Goal: Complete application form: Complete application form

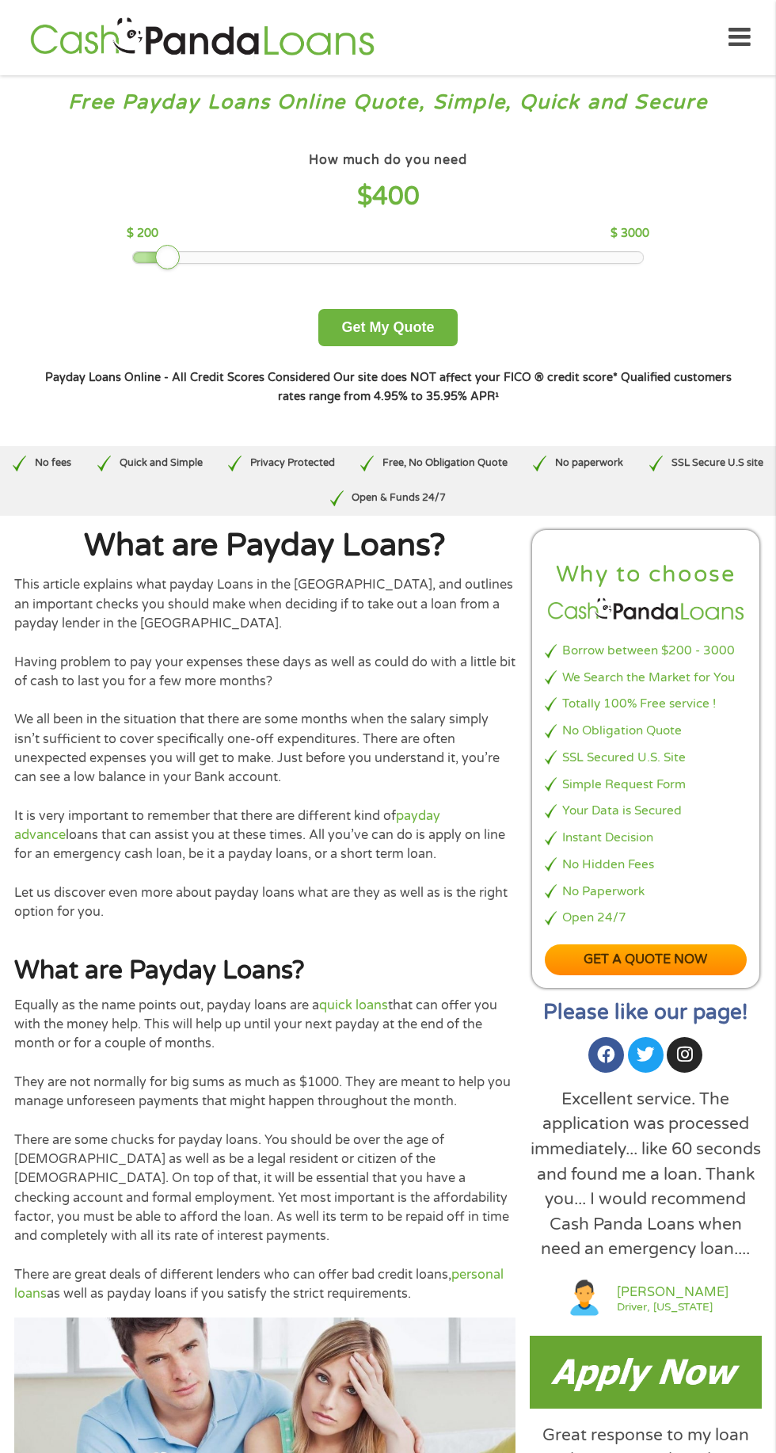
click at [156, 267] on div "How much do you need $ 400 $ 200 $ 3000 Get My Quote" at bounding box center [388, 247] width 696 height 198
click at [382, 330] on button "Get My Quote" at bounding box center [387, 327] width 139 height 37
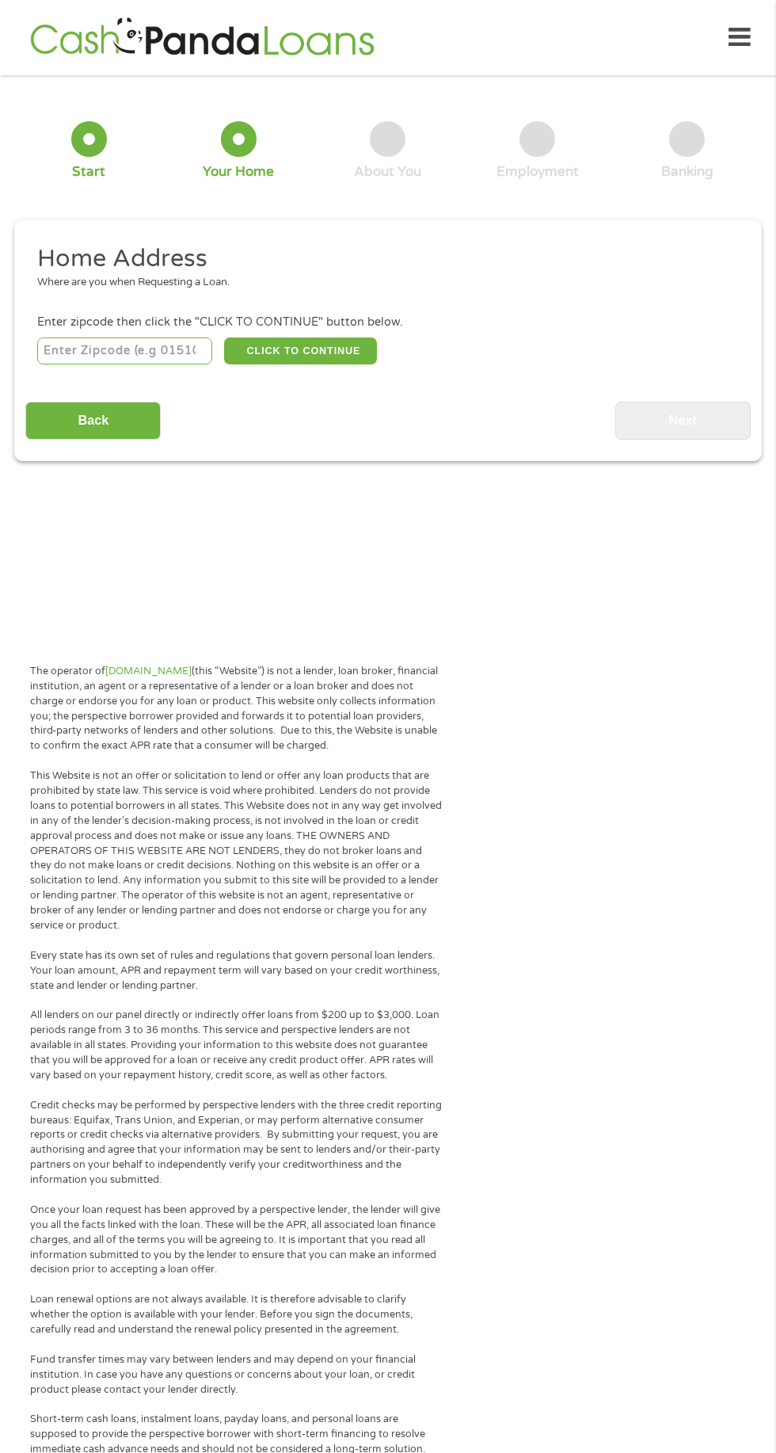
scroll to position [7, 0]
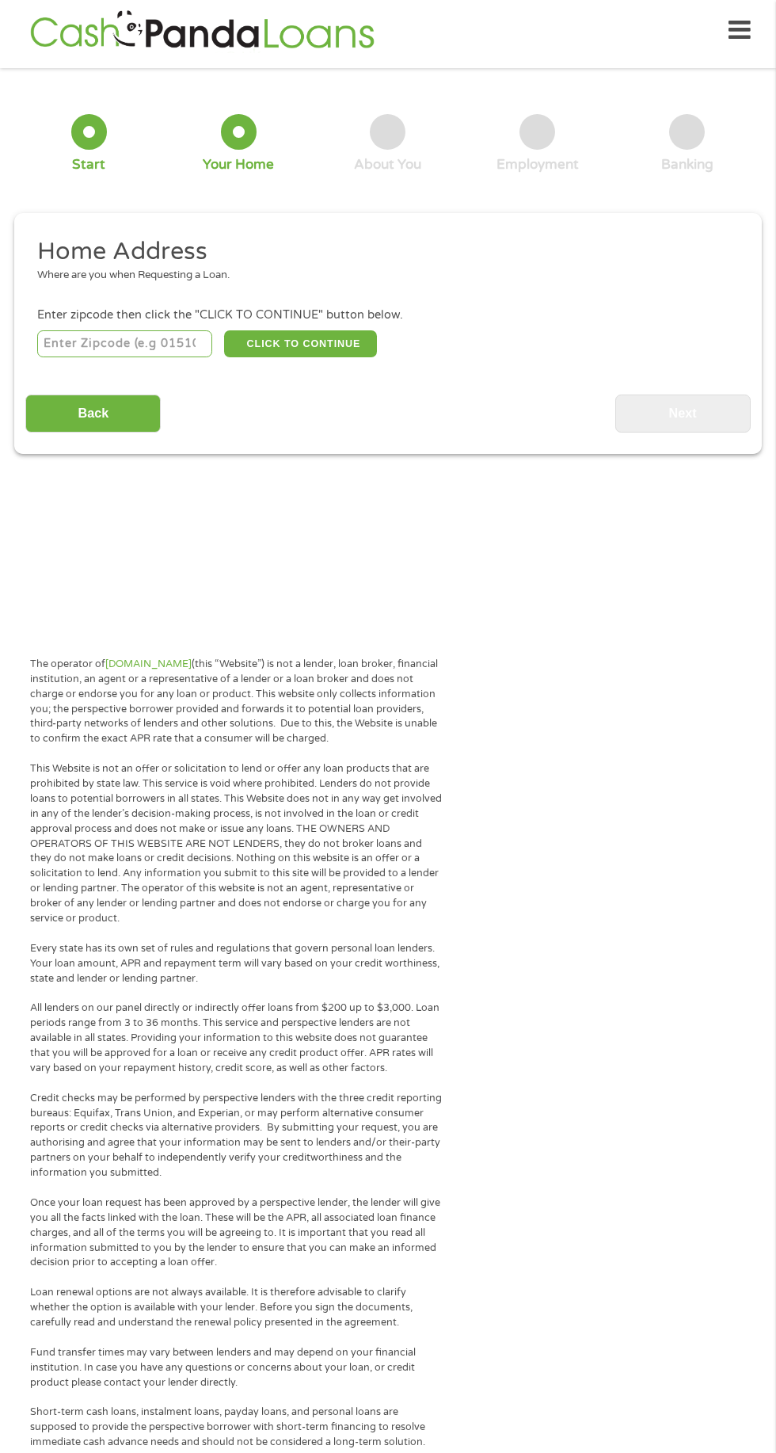
click at [185, 348] on input "number" at bounding box center [125, 343] width 176 height 27
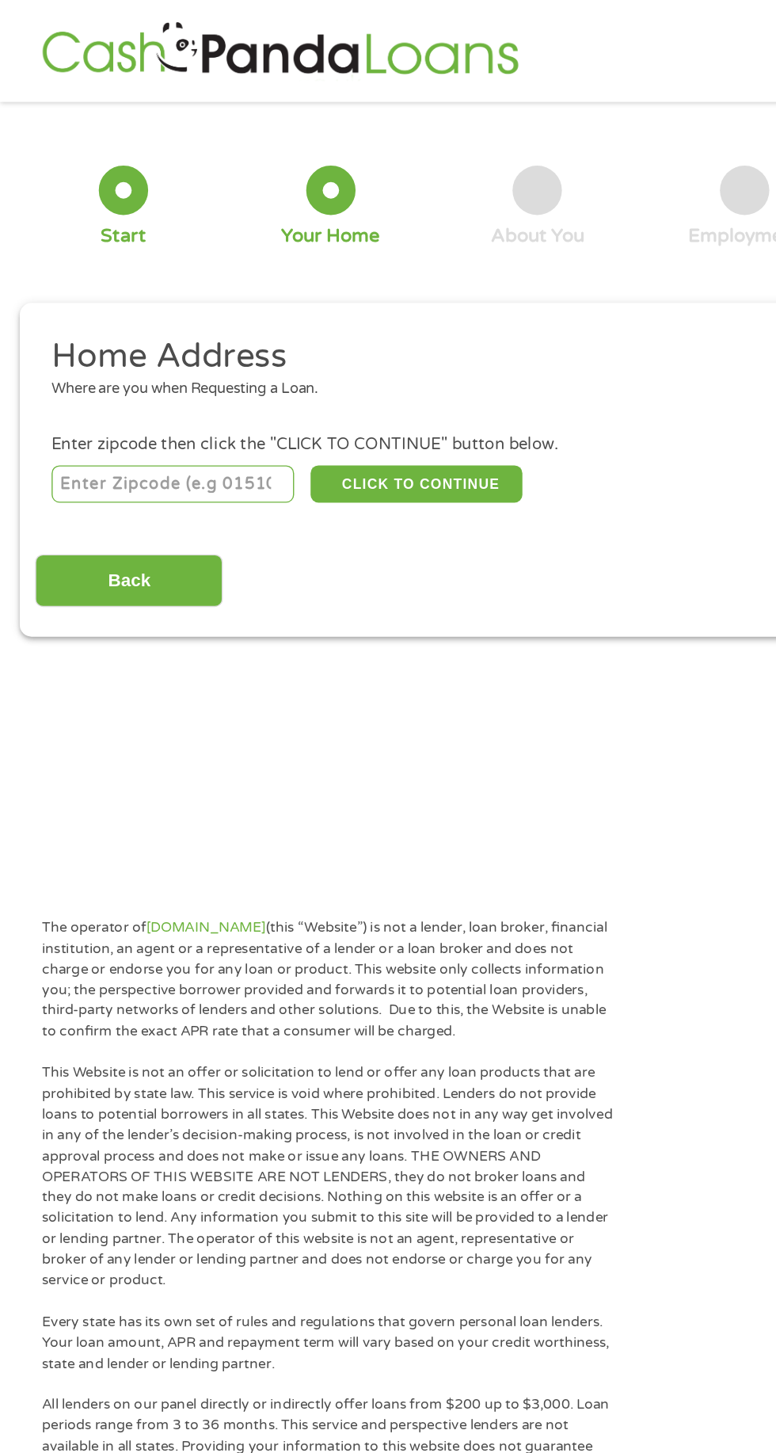
scroll to position [0, 0]
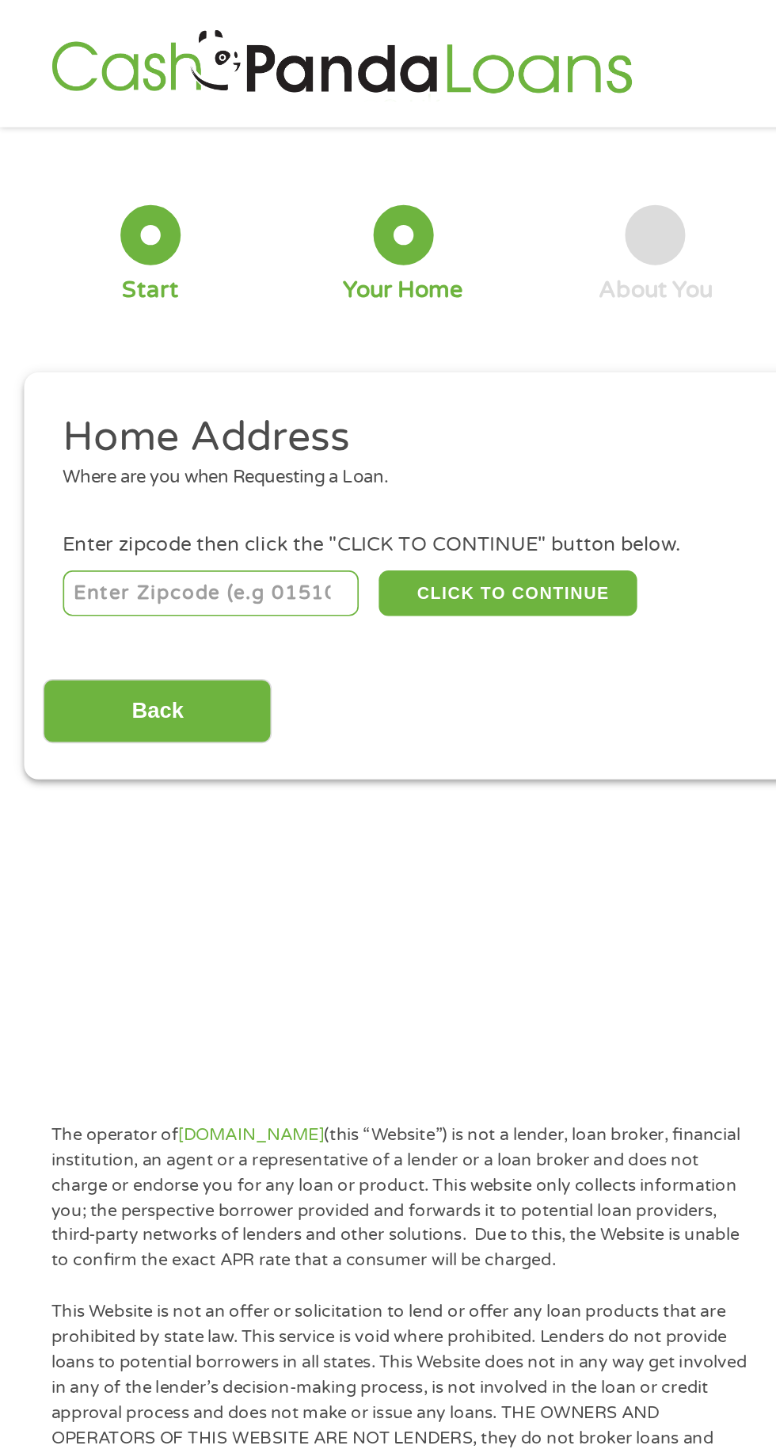
click at [154, 325] on div "Enter zipcode then click the "CLICK TO CONTINUE" button below." at bounding box center [388, 322] width 702 height 17
click at [166, 349] on input "number" at bounding box center [125, 350] width 176 height 27
type input "90006"
click at [334, 352] on button "CLICK TO CONTINUE" at bounding box center [300, 350] width 153 height 27
type input "90006"
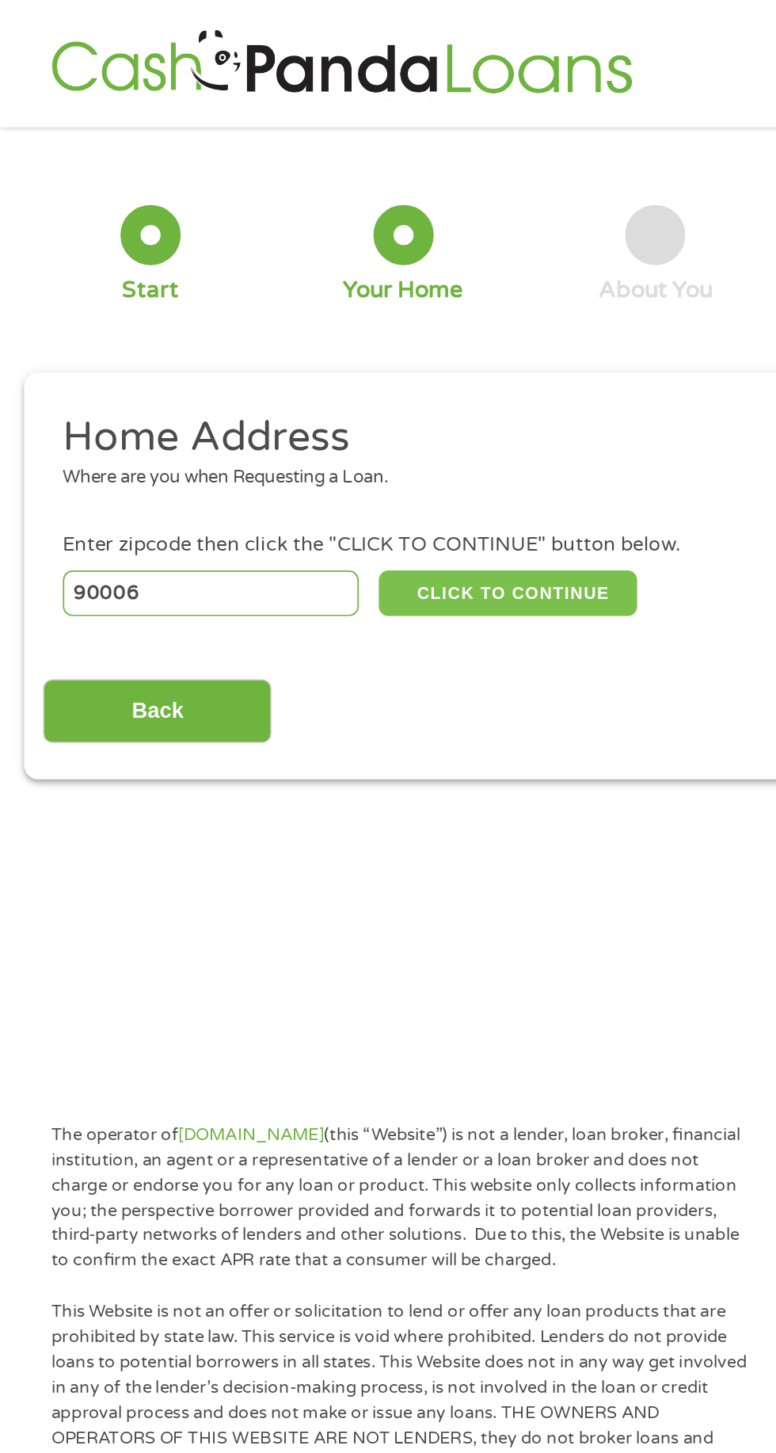
type input "Los Angeles"
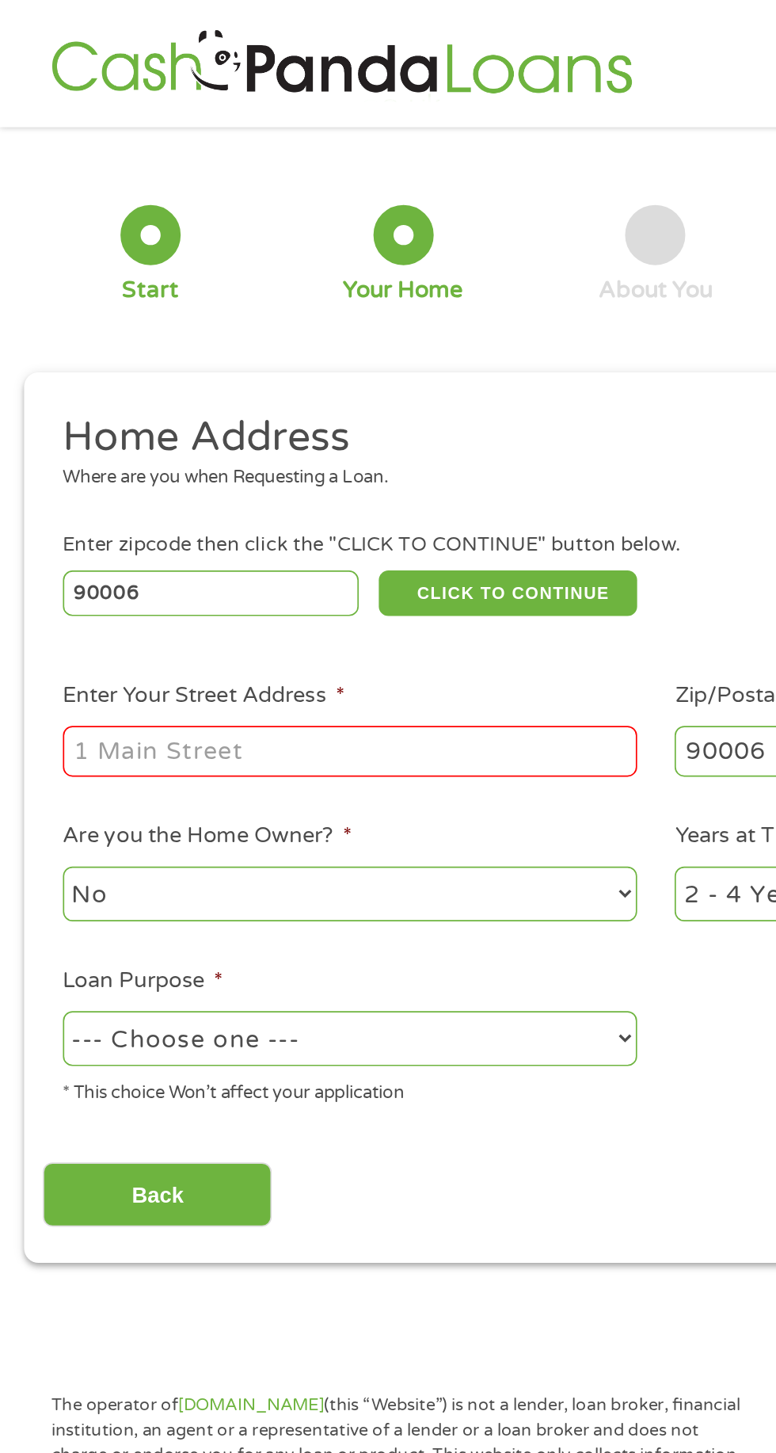
click at [212, 450] on input "Enter Your Street Address *" at bounding box center [207, 444] width 340 height 30
type input "1231 S. Alvarado Street"
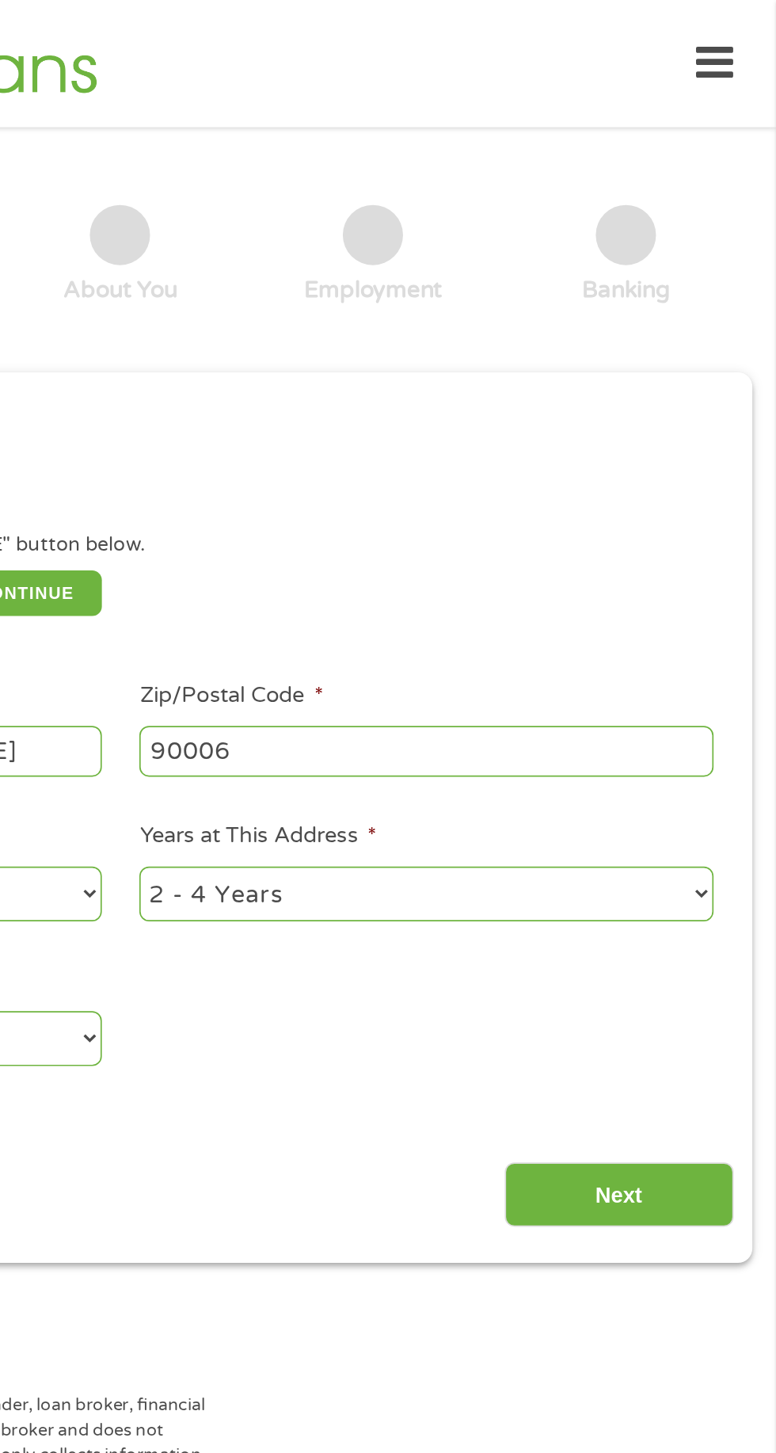
click at [732, 545] on select "1 Year or less 1 - 2 Years 2 - 4 Years Over 4 Years" at bounding box center [569, 528] width 340 height 32
select select "24months"
click at [399, 514] on select "1 Year or less 1 - 2 Years 2 - 4 Years Over 4 Years" at bounding box center [569, 528] width 340 height 32
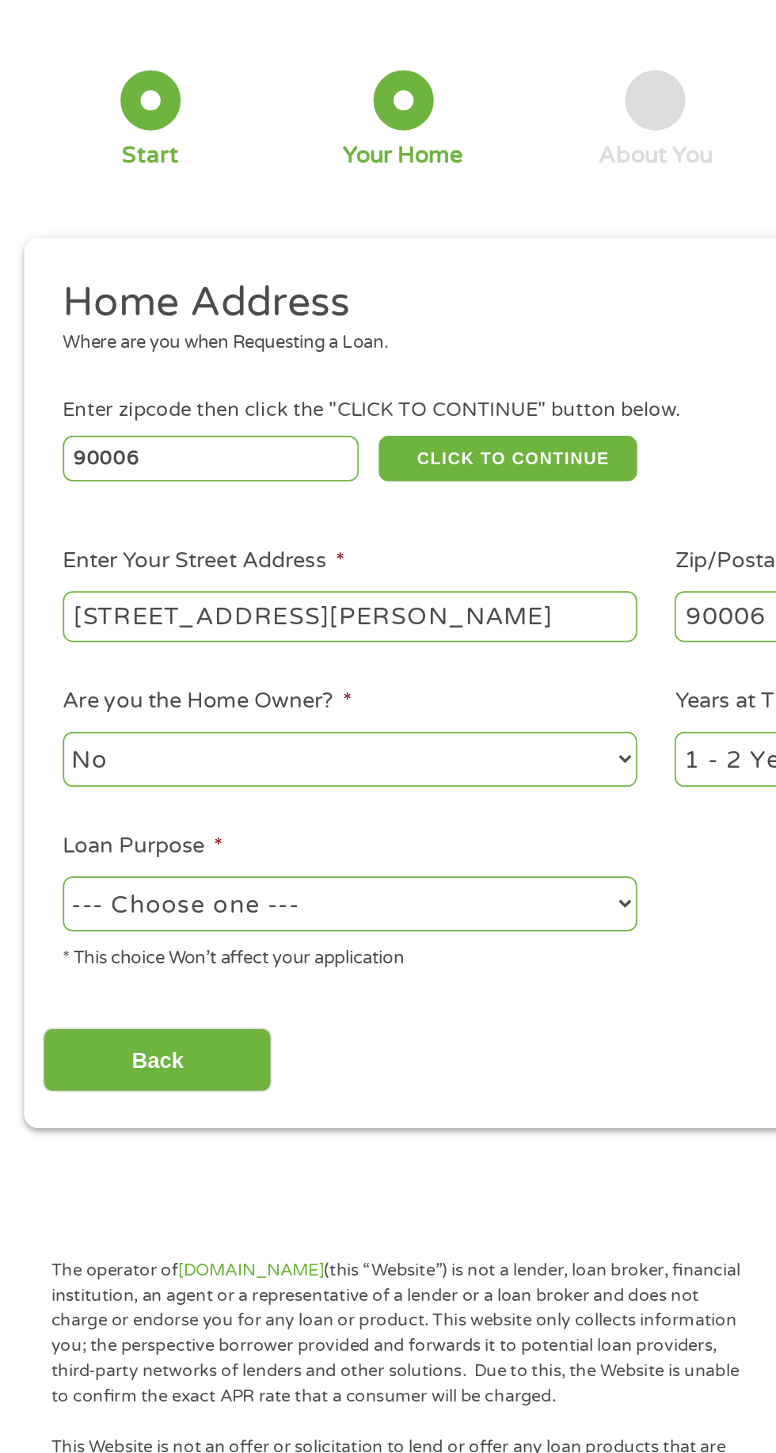
click at [352, 611] on select "--- Choose one --- Pay Bills Debt Consolidation Home Improvement Major Purchase…" at bounding box center [207, 614] width 340 height 32
select select "medicalexpenses"
click at [37, 600] on select "--- Choose one --- Pay Bills Debt Consolidation Home Improvement Major Purchase…" at bounding box center [207, 614] width 340 height 32
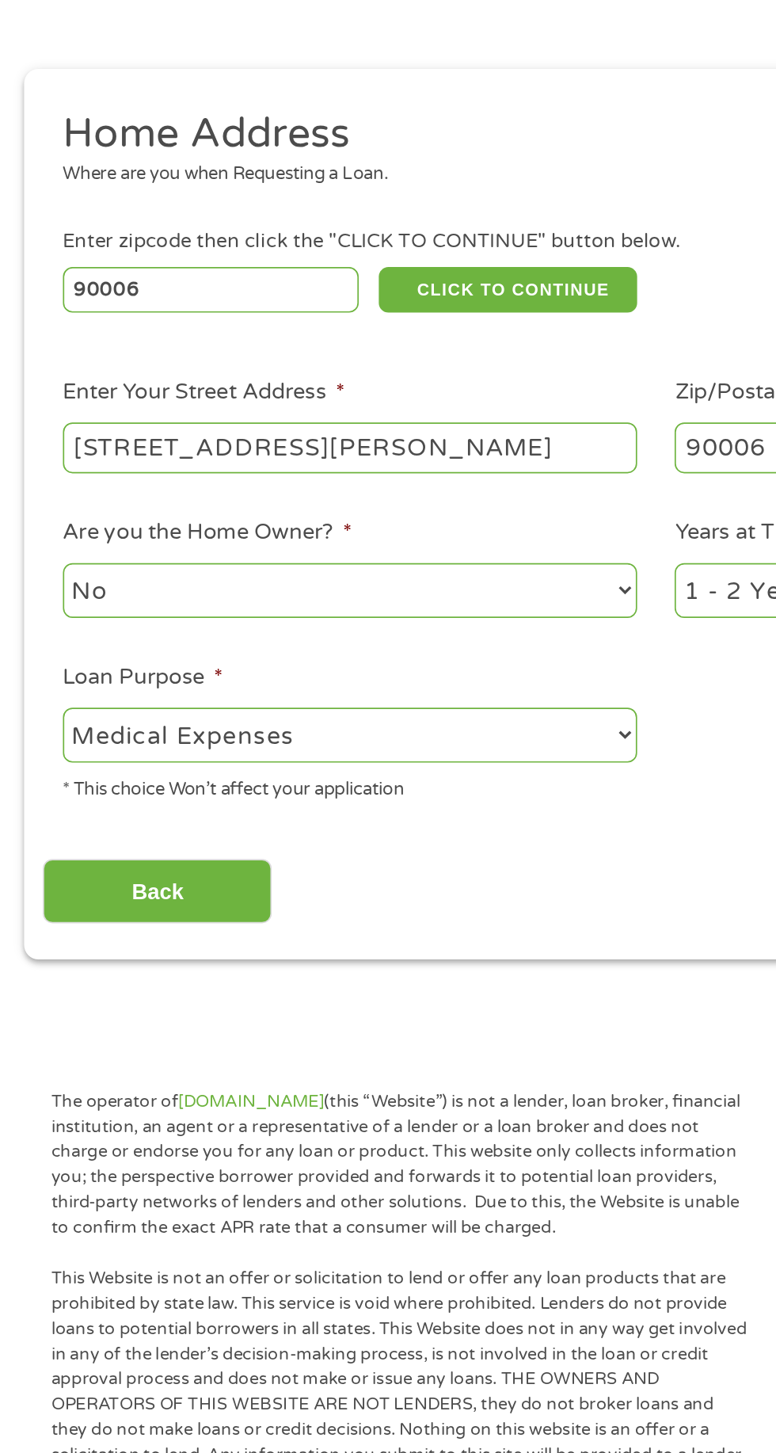
click at [111, 708] on input "Back" at bounding box center [92, 706] width 135 height 39
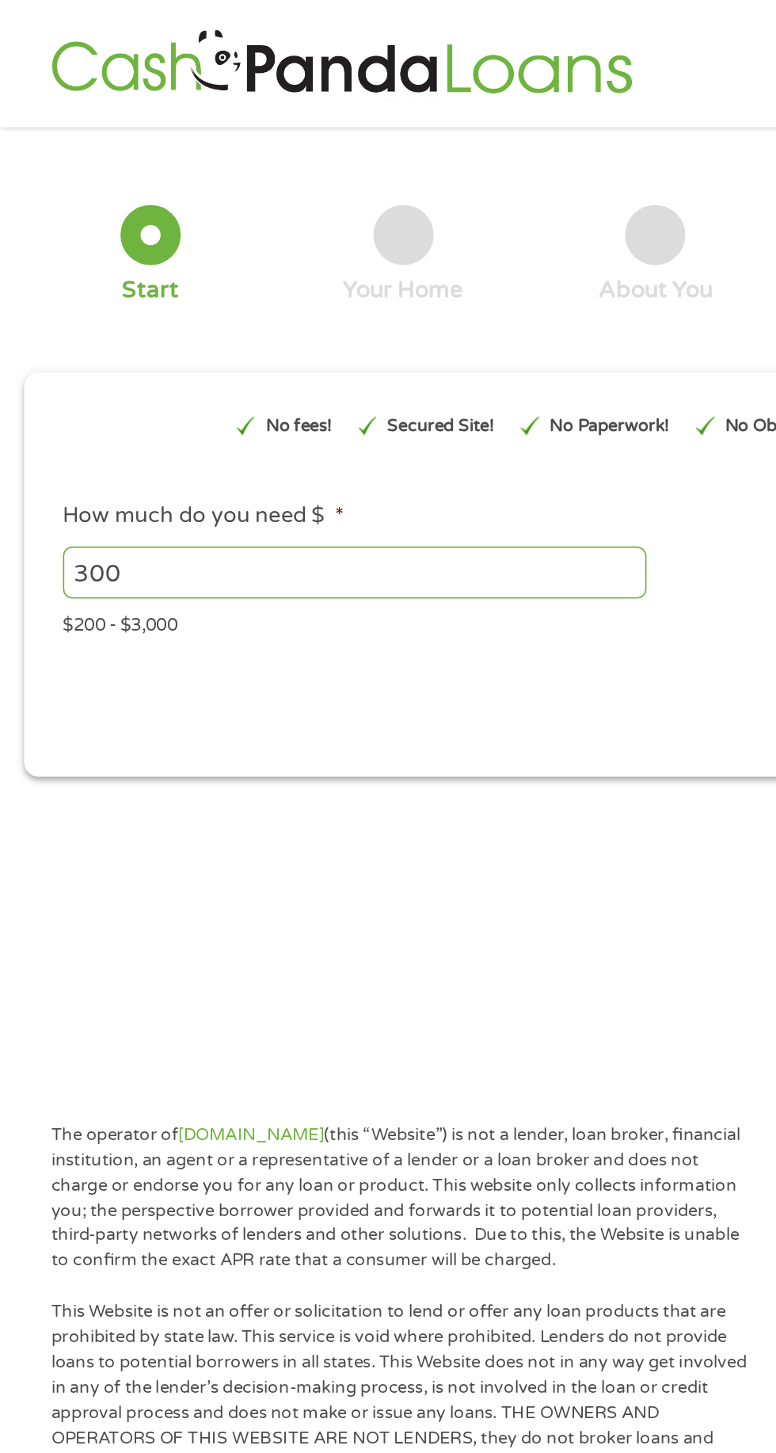
click at [101, 143] on div at bounding box center [89, 139] width 36 height 36
click at [51, 116] on div "1 Start 2 Your Home 3 About You 4 Employment 5 Banking 6" at bounding box center [388, 151] width 748 height 128
click at [246, 148] on div at bounding box center [239, 139] width 36 height 36
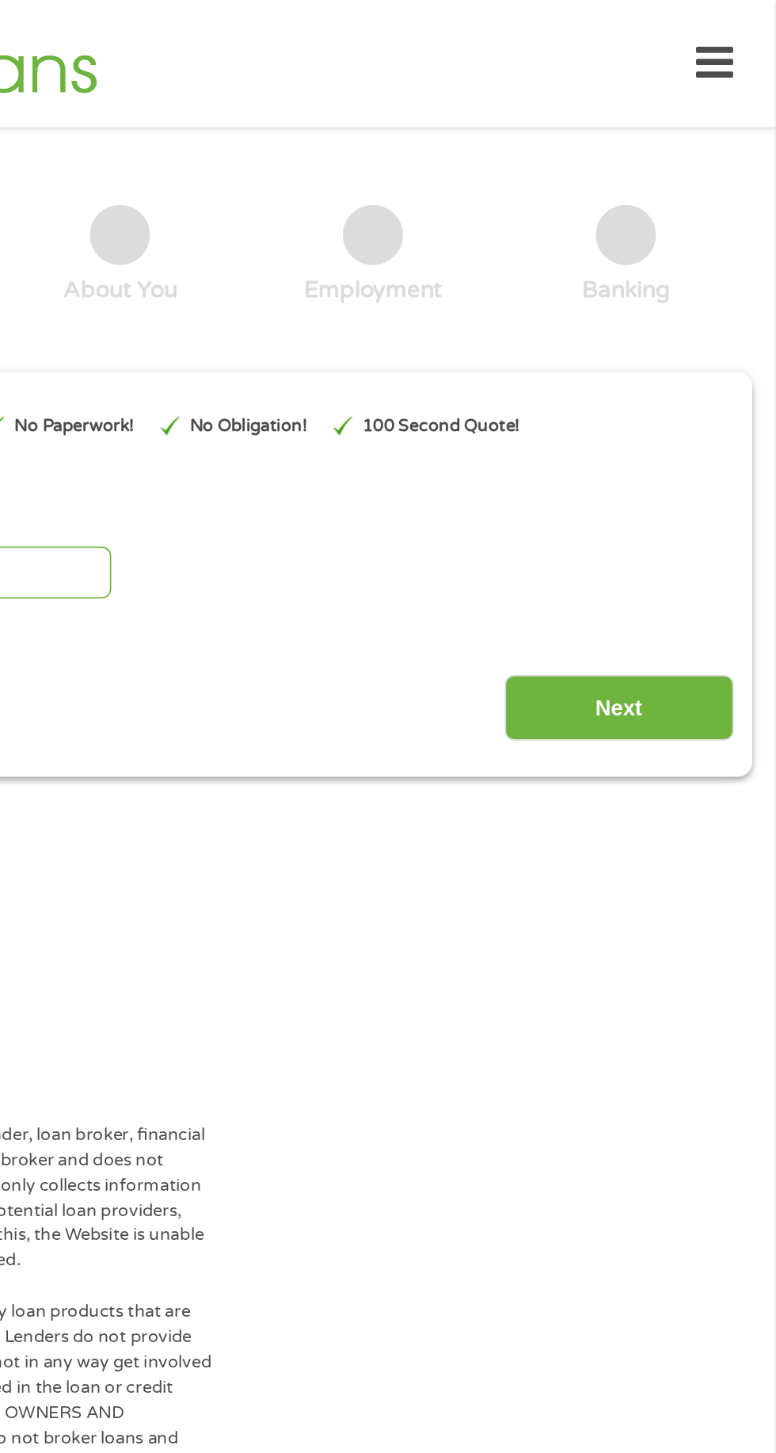
click at [712, 422] on input "Next" at bounding box center [682, 418] width 135 height 39
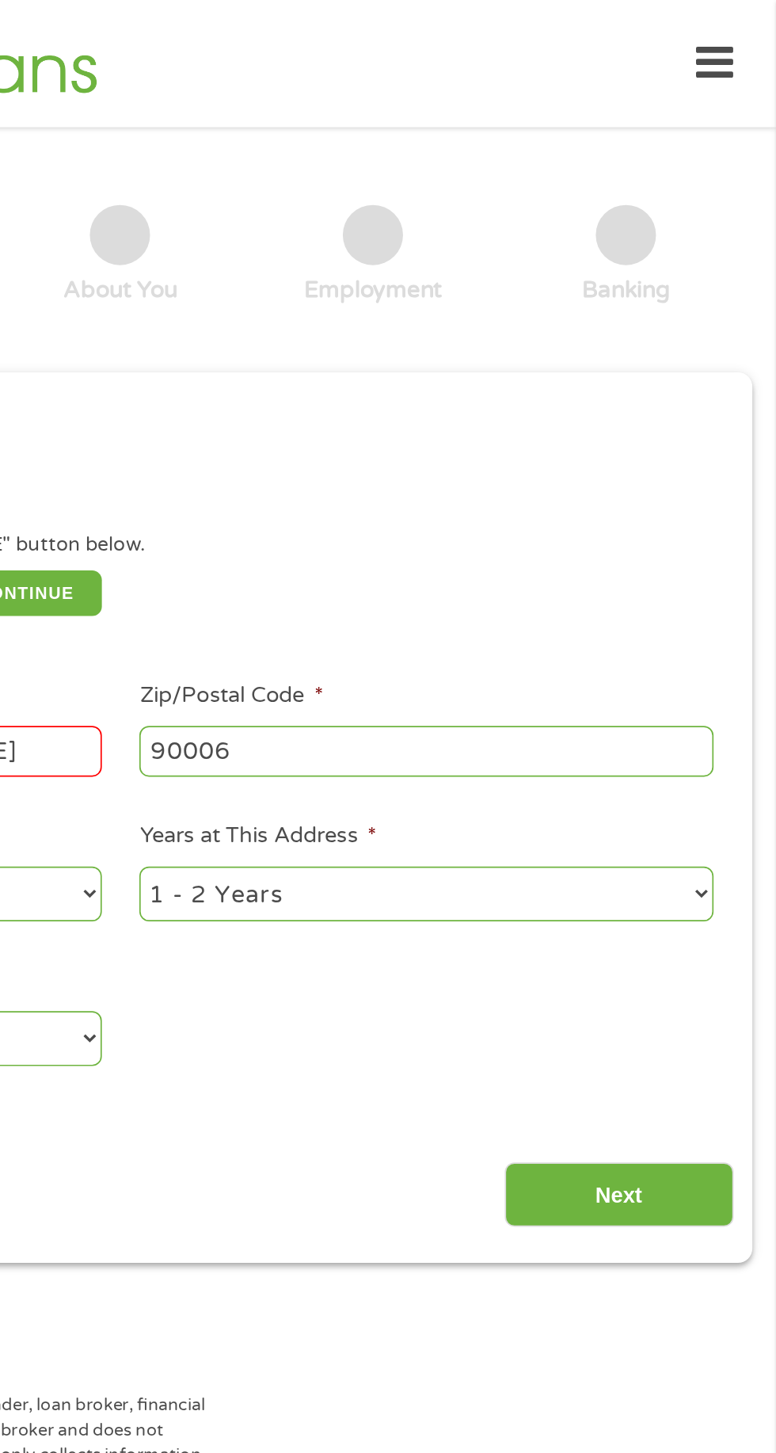
scroll to position [7, 0]
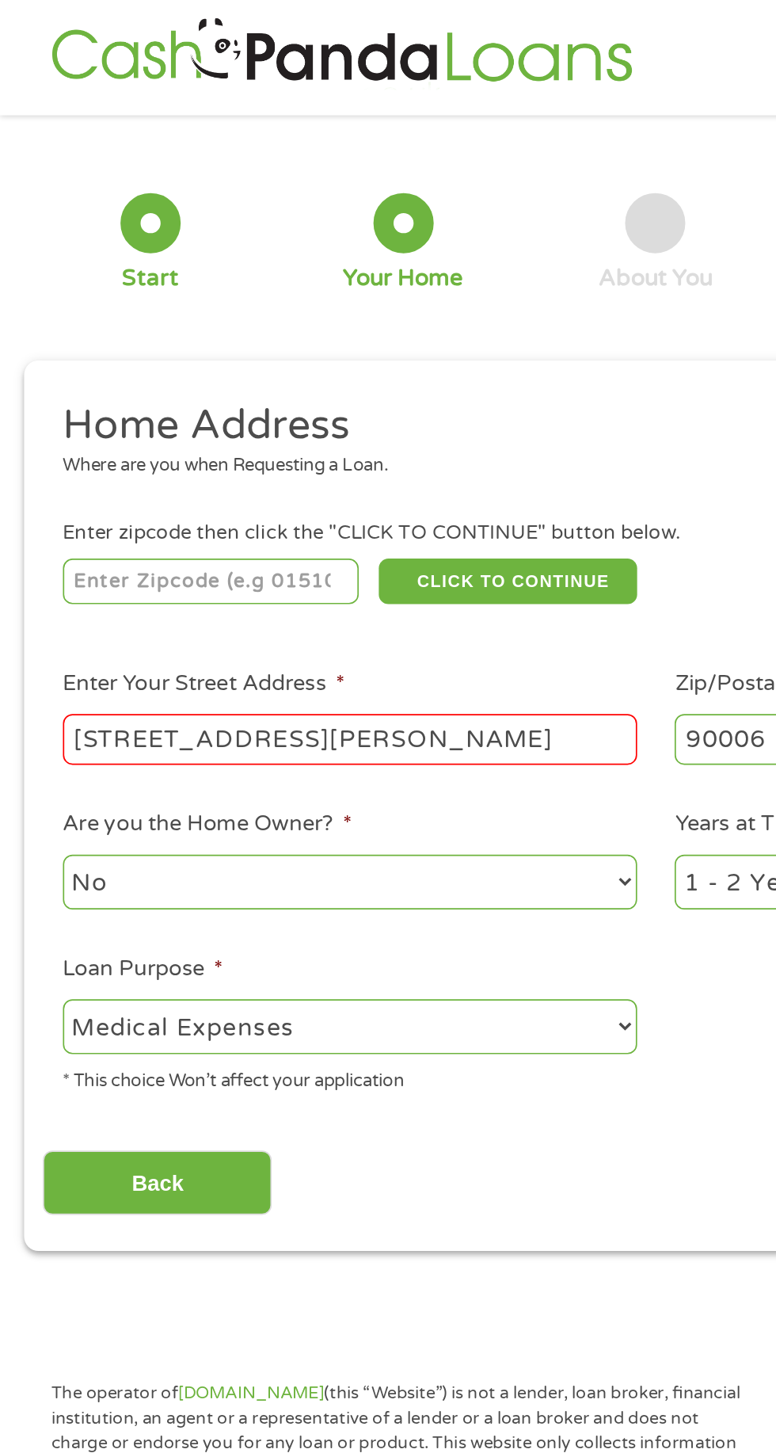
click at [339, 440] on input "1231 S. Alvarado Street" at bounding box center [207, 437] width 340 height 30
click at [154, 345] on input "number" at bounding box center [125, 343] width 176 height 27
type input "90006"
click at [325, 333] on button "CLICK TO CONTINUE" at bounding box center [300, 343] width 153 height 27
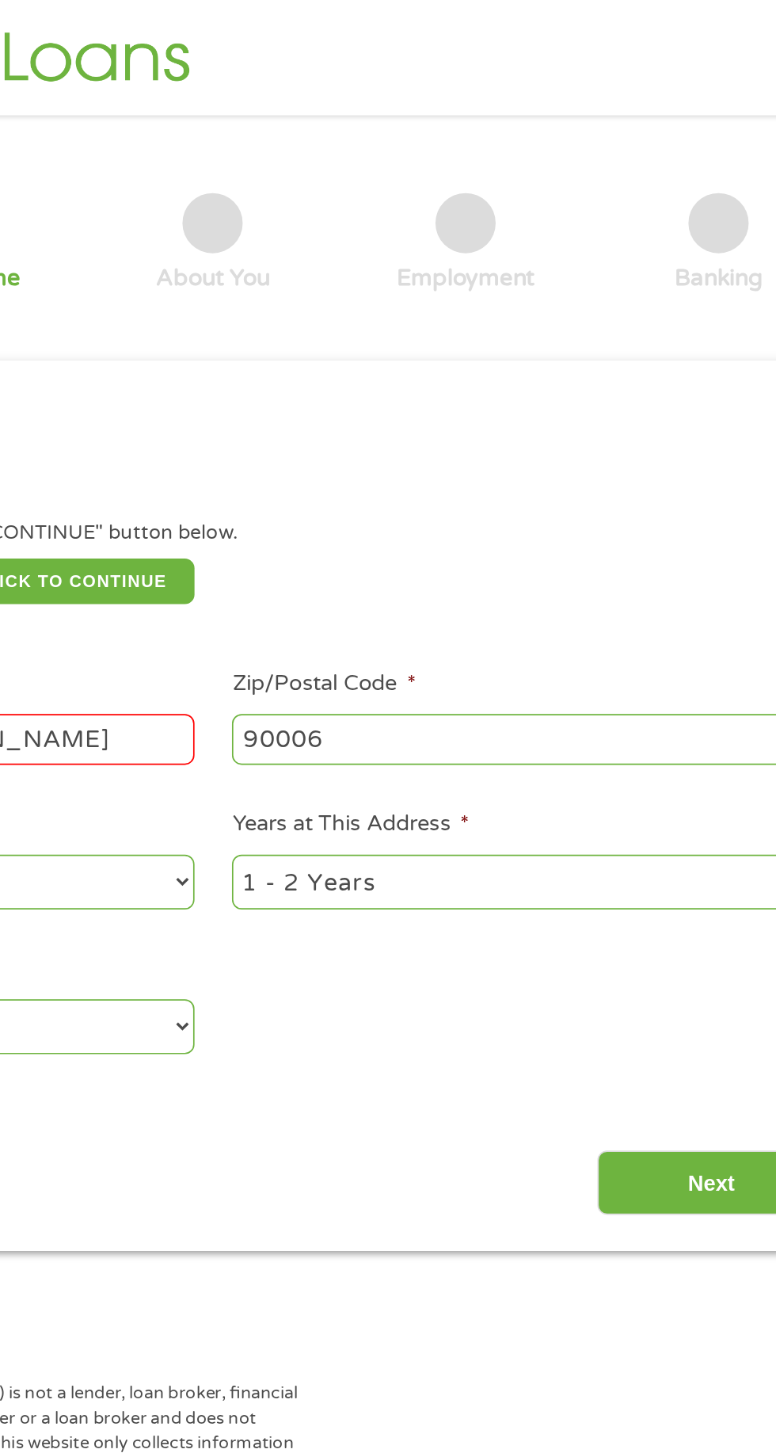
click at [675, 687] on input "Next" at bounding box center [682, 699] width 135 height 39
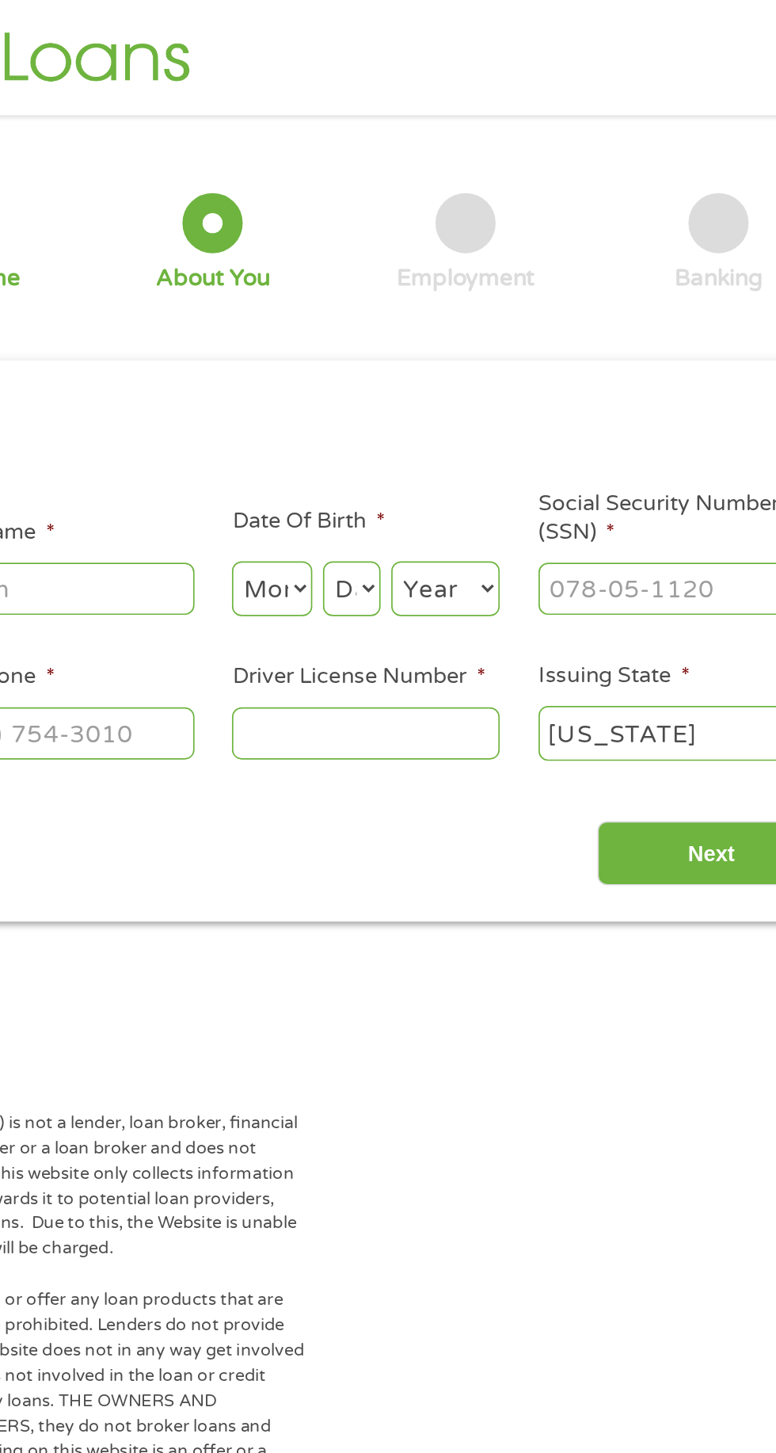
scroll to position [6, 6]
click at [659, 343] on input "Social Security Number (SSN) *" at bounding box center [660, 348] width 158 height 30
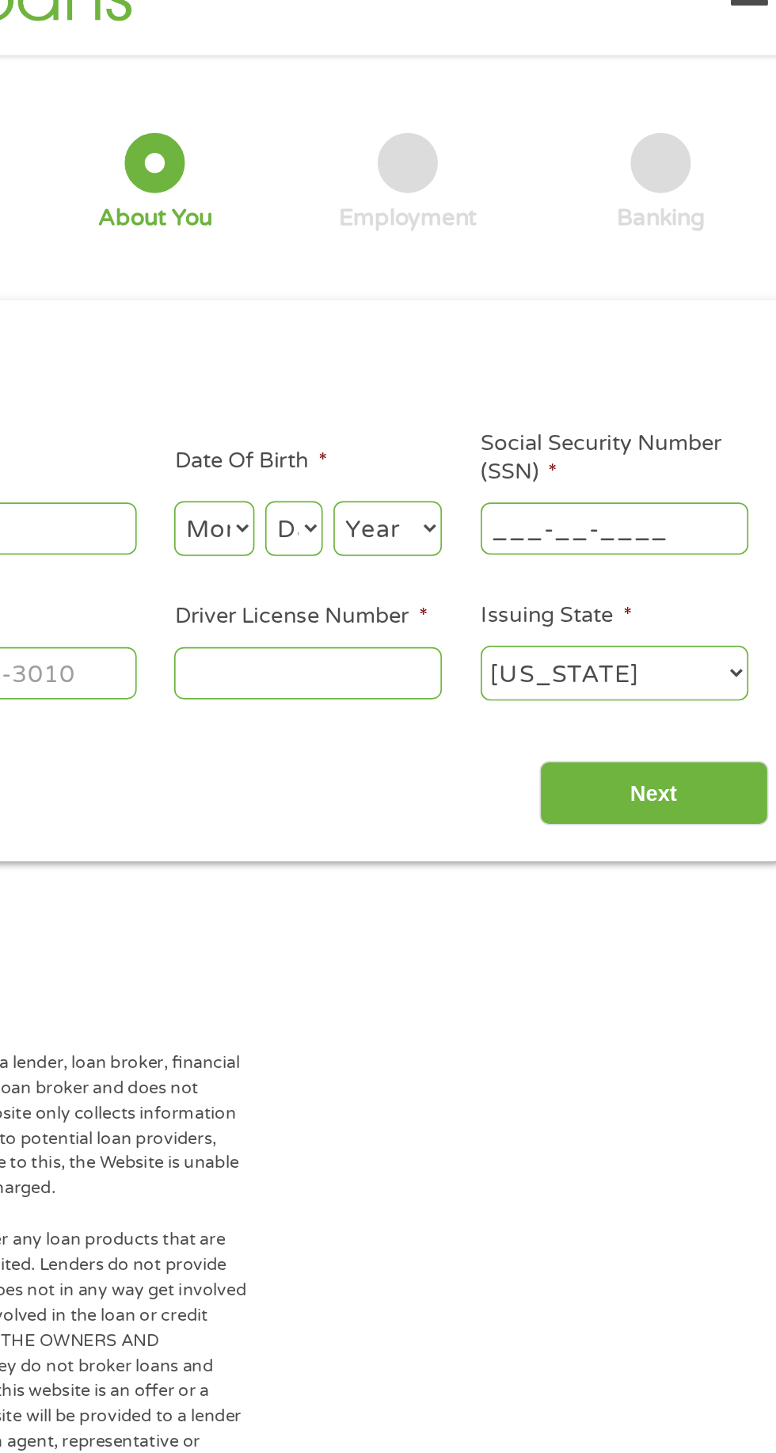
scroll to position [7, 0]
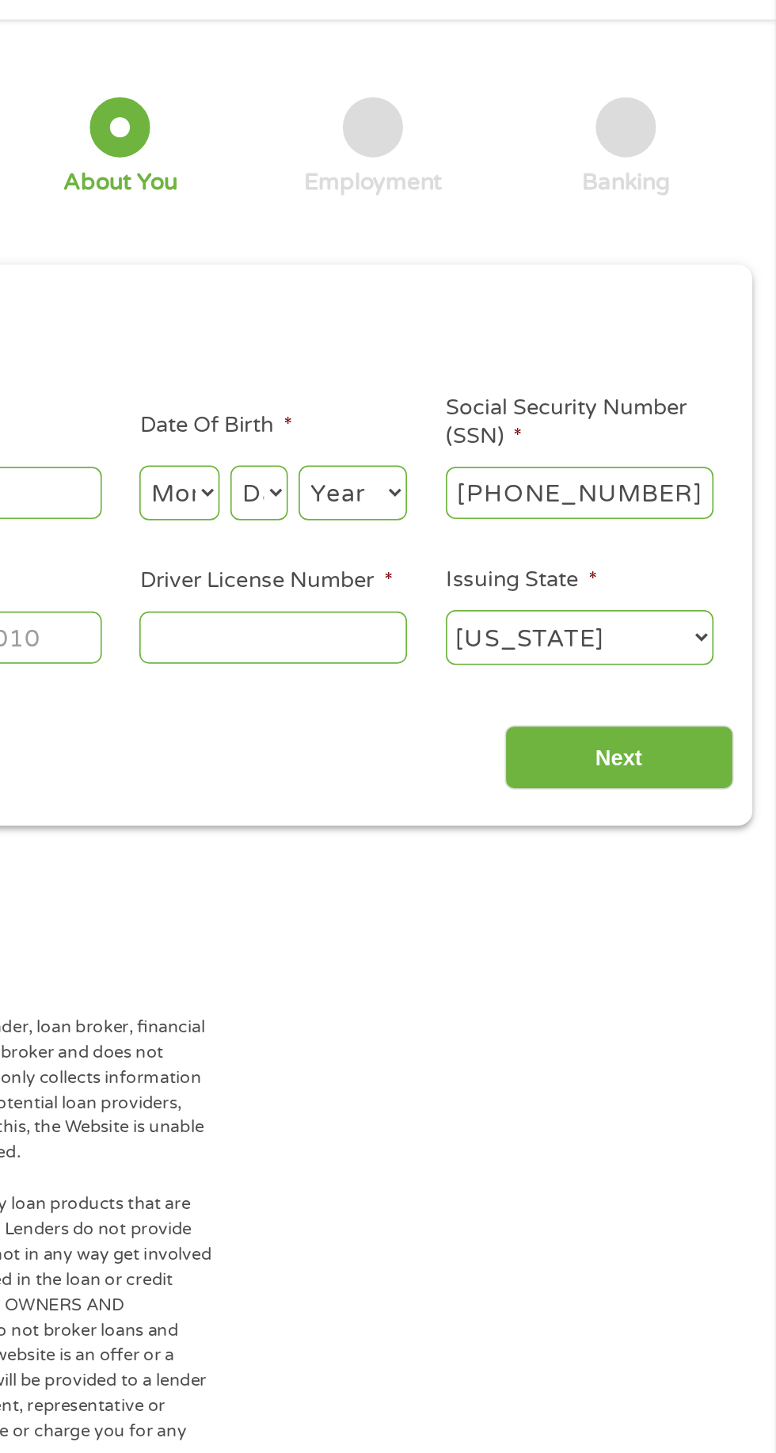
type input "550-63-6426"
click at [493, 437] on input "Driver License Number *" at bounding box center [478, 433] width 158 height 30
type input "B994570"
click at [413, 342] on select "Month 1 2 3 4 5 6 7 8 9 10 11 12" at bounding box center [423, 348] width 48 height 32
select select "9"
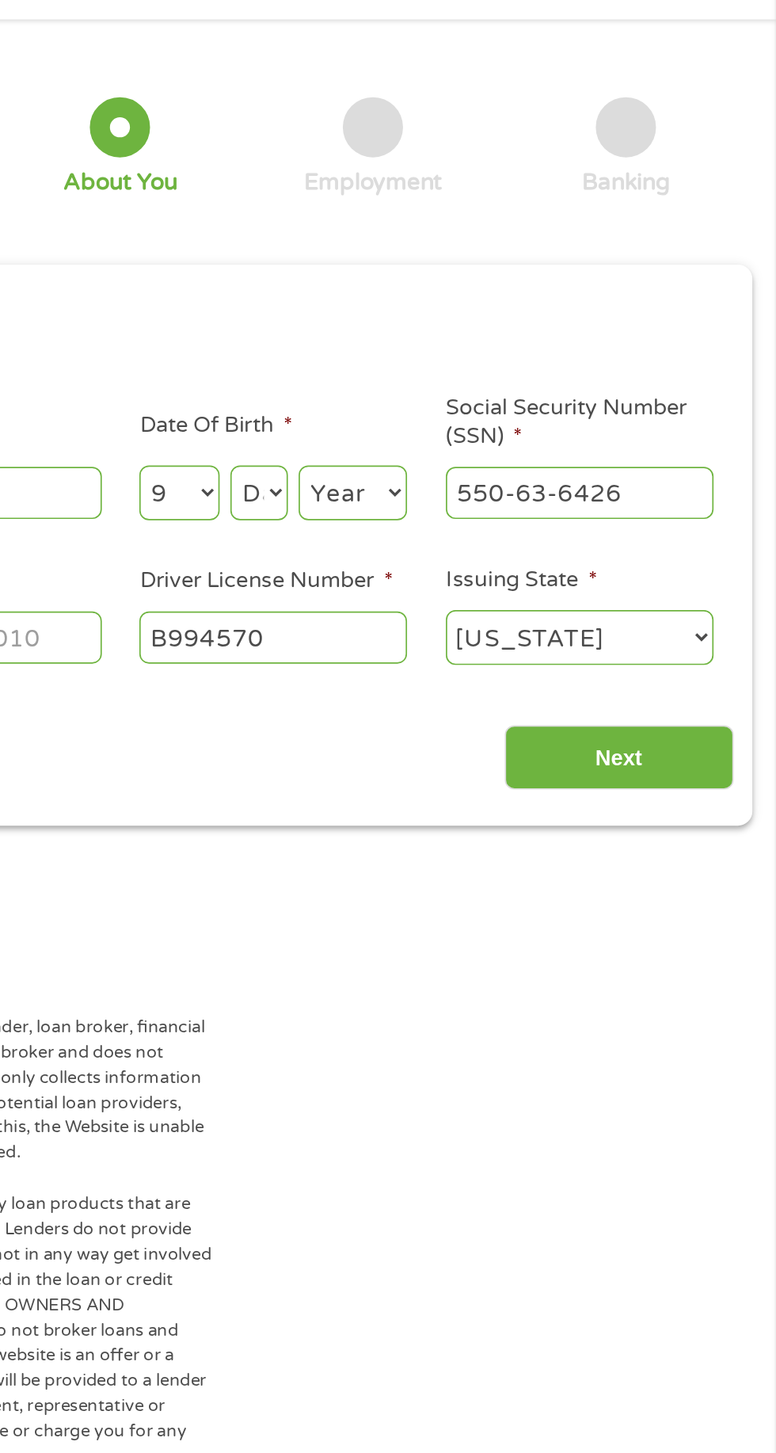
click at [399, 332] on select "Month 1 2 3 4 5 6 7 8 9 10 11 12" at bounding box center [423, 348] width 48 height 32
click at [480, 334] on select "Day 1 2 3 4 5 6 7 8 9 10 11 12 13 14 15 16 17 18 19 20 21 22 23 24 25 26 27 28 …" at bounding box center [470, 348] width 34 height 32
select select "9"
click at [453, 332] on select "Day 1 2 3 4 5 6 7 8 9 10 11 12 13 14 15 16 17 18 19 20 21 22 23 24 25 26 27 28 …" at bounding box center [470, 348] width 34 height 32
click at [535, 350] on select "Year 2007 2006 2005 2004 2003 2002 2001 2000 1999 1998 1997 1996 1995 1994 1993…" at bounding box center [525, 348] width 64 height 32
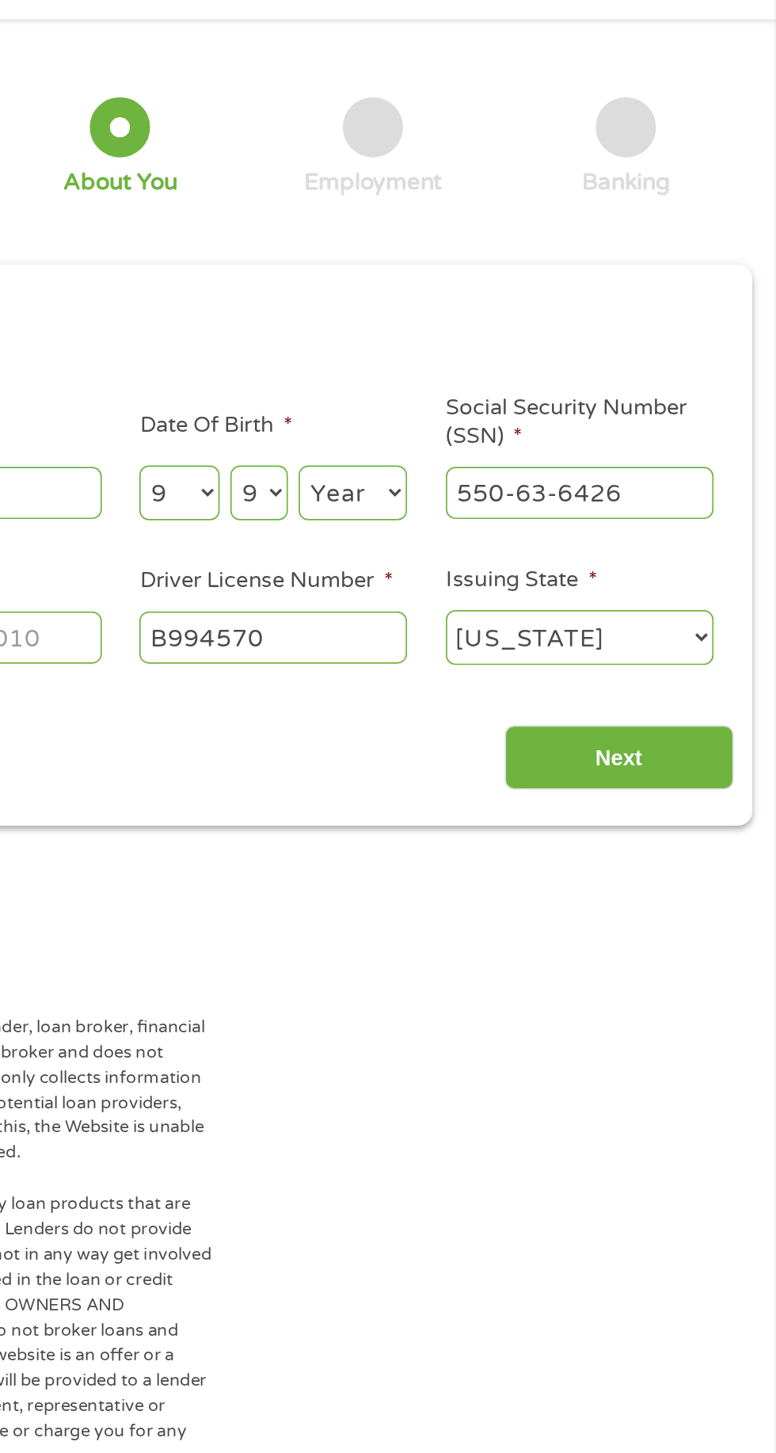
select select "1980"
click at [493, 332] on select "Year 2007 2006 2005 2004 2003 2002 2001 2000 1999 1998 1997 1996 1995 1994 1993…" at bounding box center [525, 348] width 64 height 32
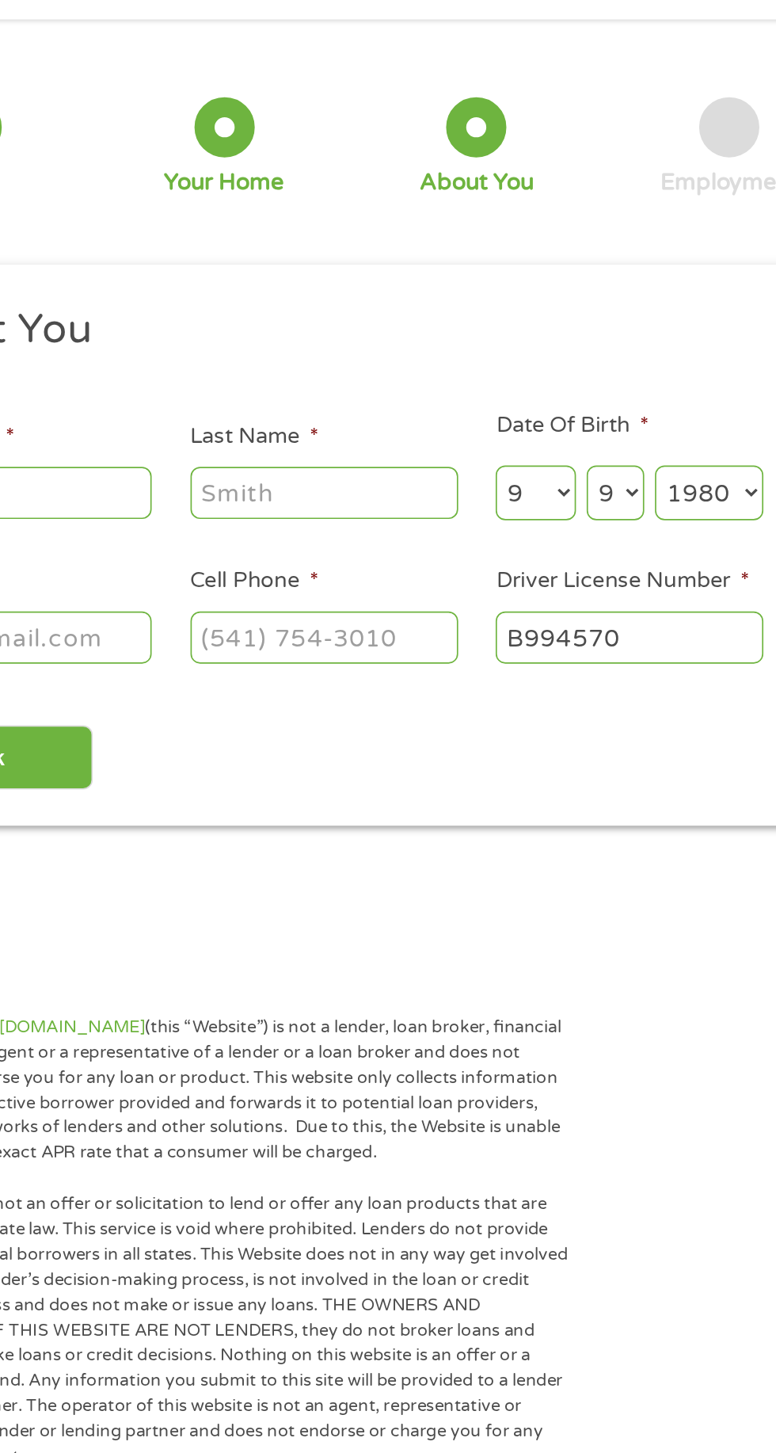
click at [265, 441] on input "Cell Phone *" at bounding box center [298, 433] width 158 height 30
type input "(818) 462-6139"
type input "Steven"
type input "Ornelas"
type input "rudyornelas1980@gmail.com"
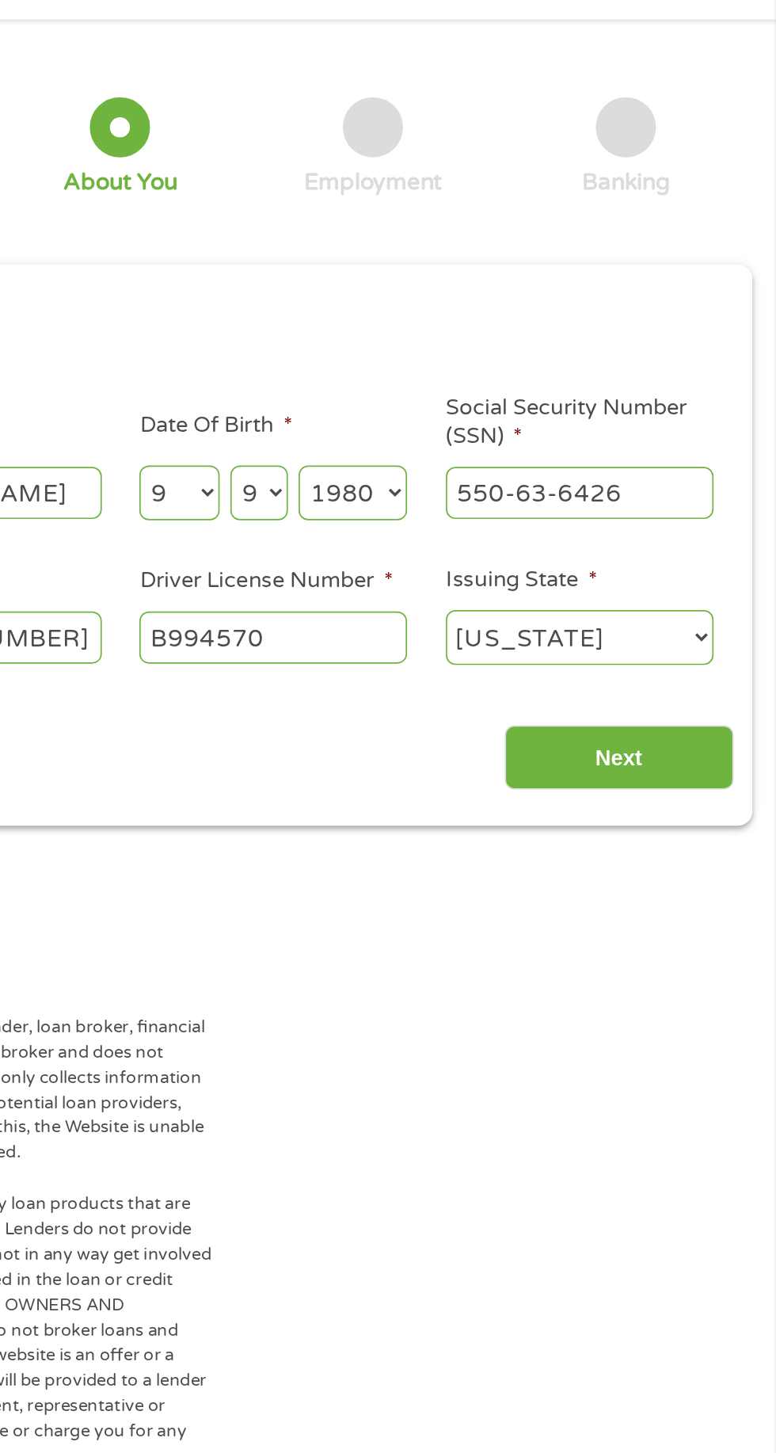
click at [698, 503] on input "Next" at bounding box center [682, 505] width 135 height 39
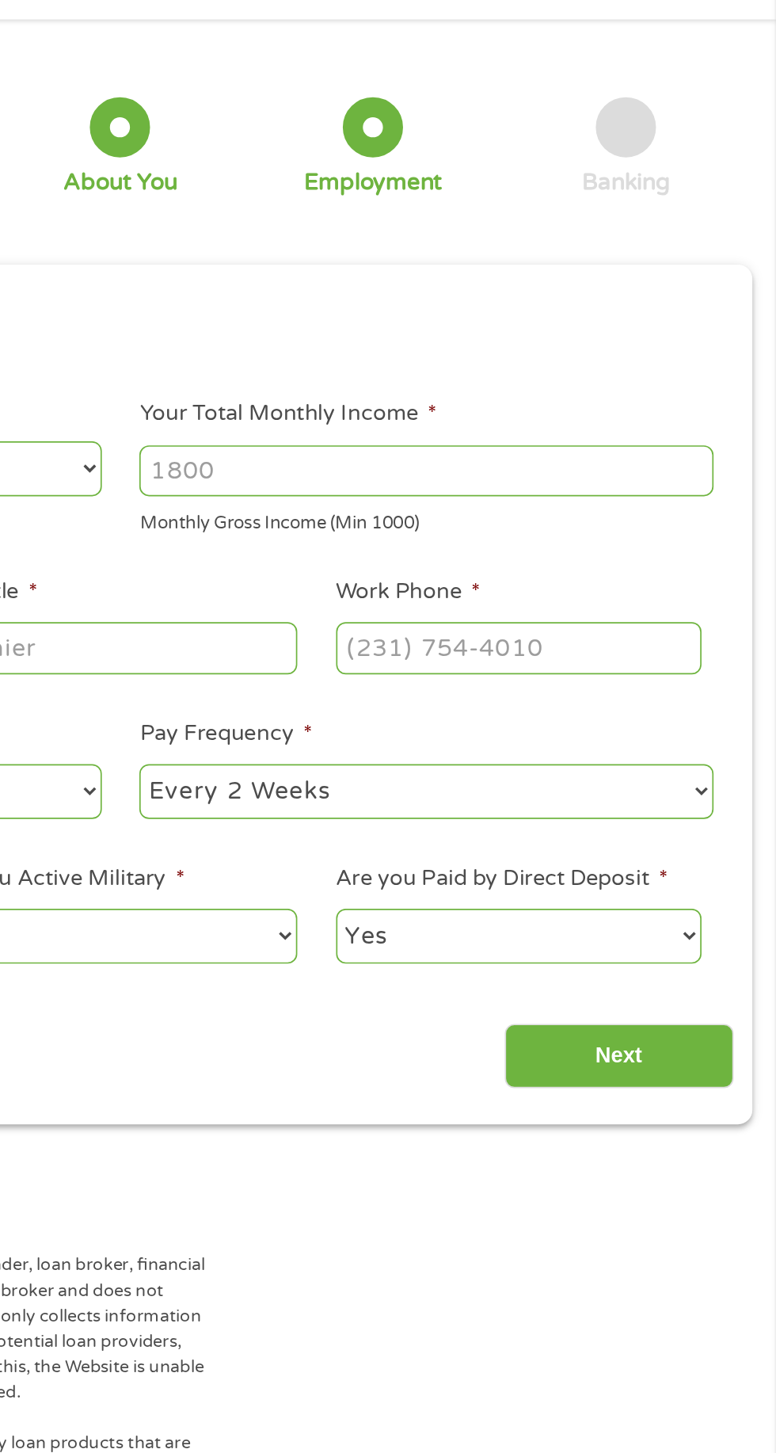
scroll to position [6, 6]
click at [492, 336] on input "Your Total Monthly Income *" at bounding box center [569, 335] width 340 height 30
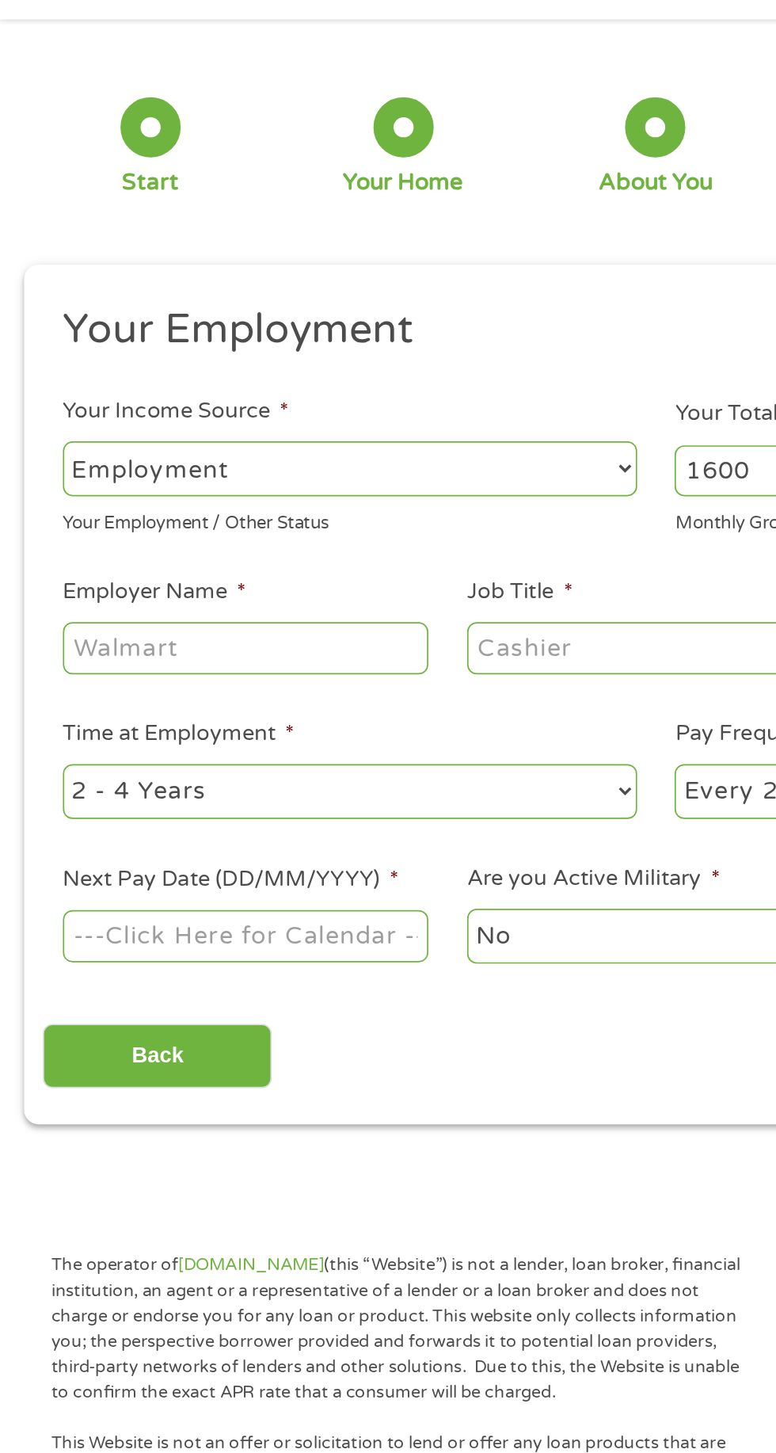
type input "1600"
click at [348, 329] on select "--- Choose one --- Employment Self Employed Benefits" at bounding box center [207, 334] width 340 height 32
select select "benefits"
click at [37, 318] on select "--- Choose one --- Employment Self Employed Benefits" at bounding box center [207, 334] width 340 height 32
type input "Other"
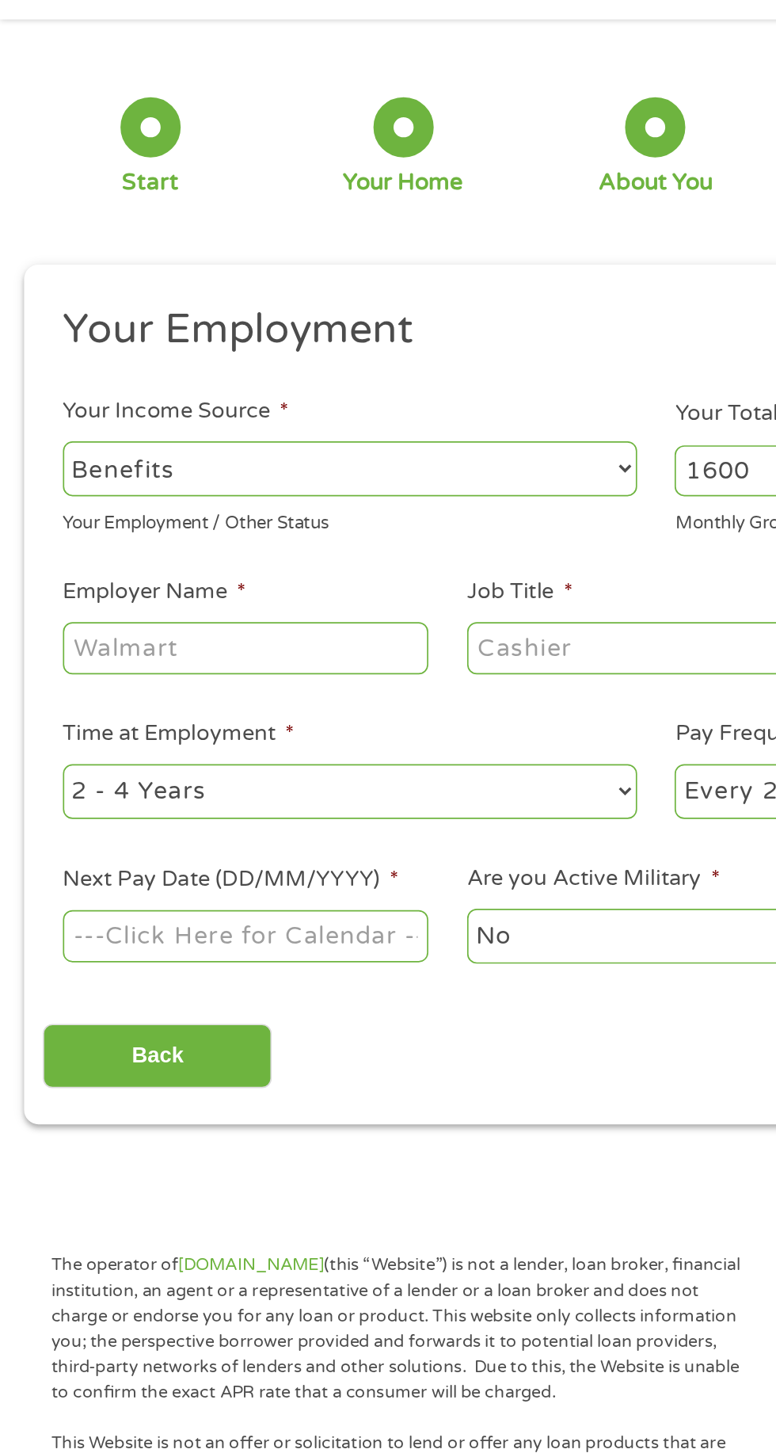
type input "(818) 462-6139"
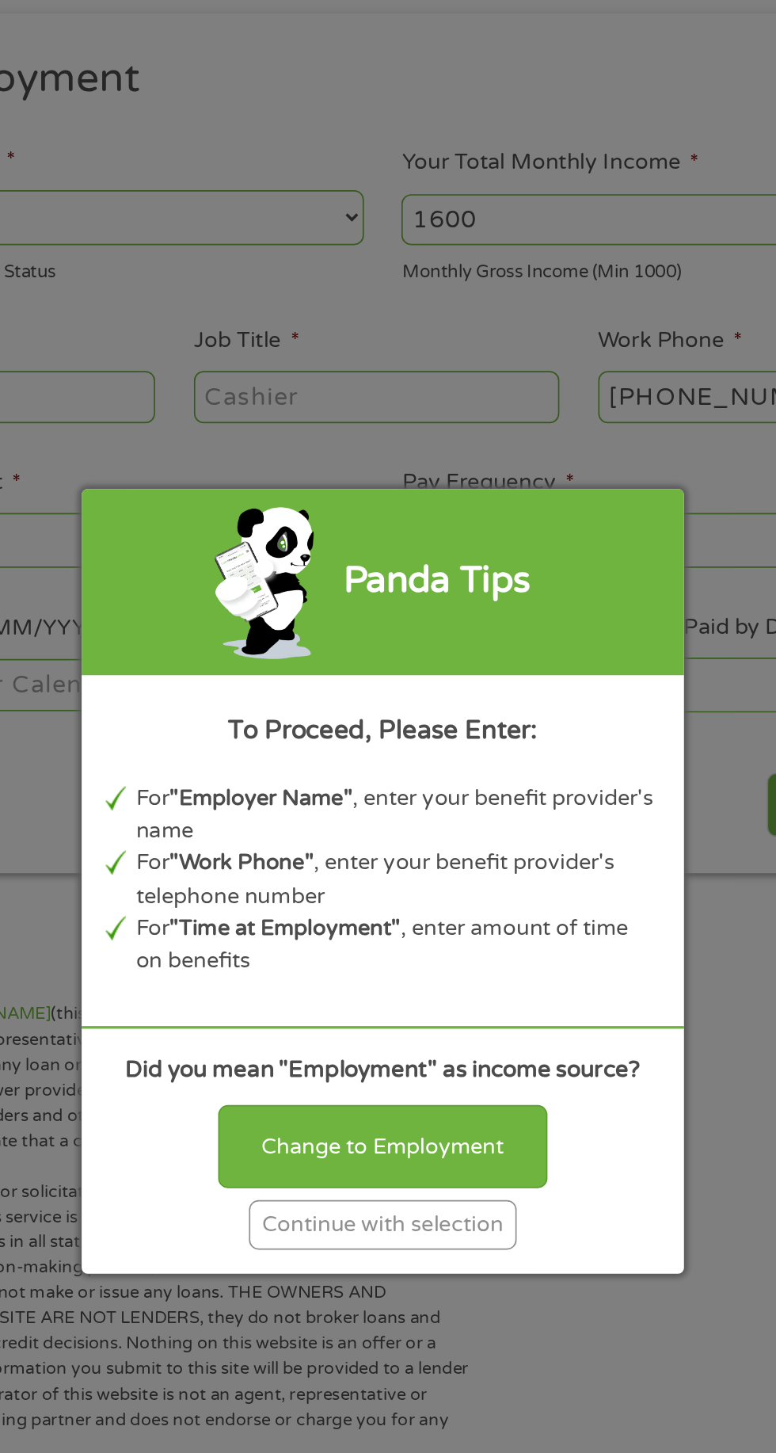
scroll to position [7, 0]
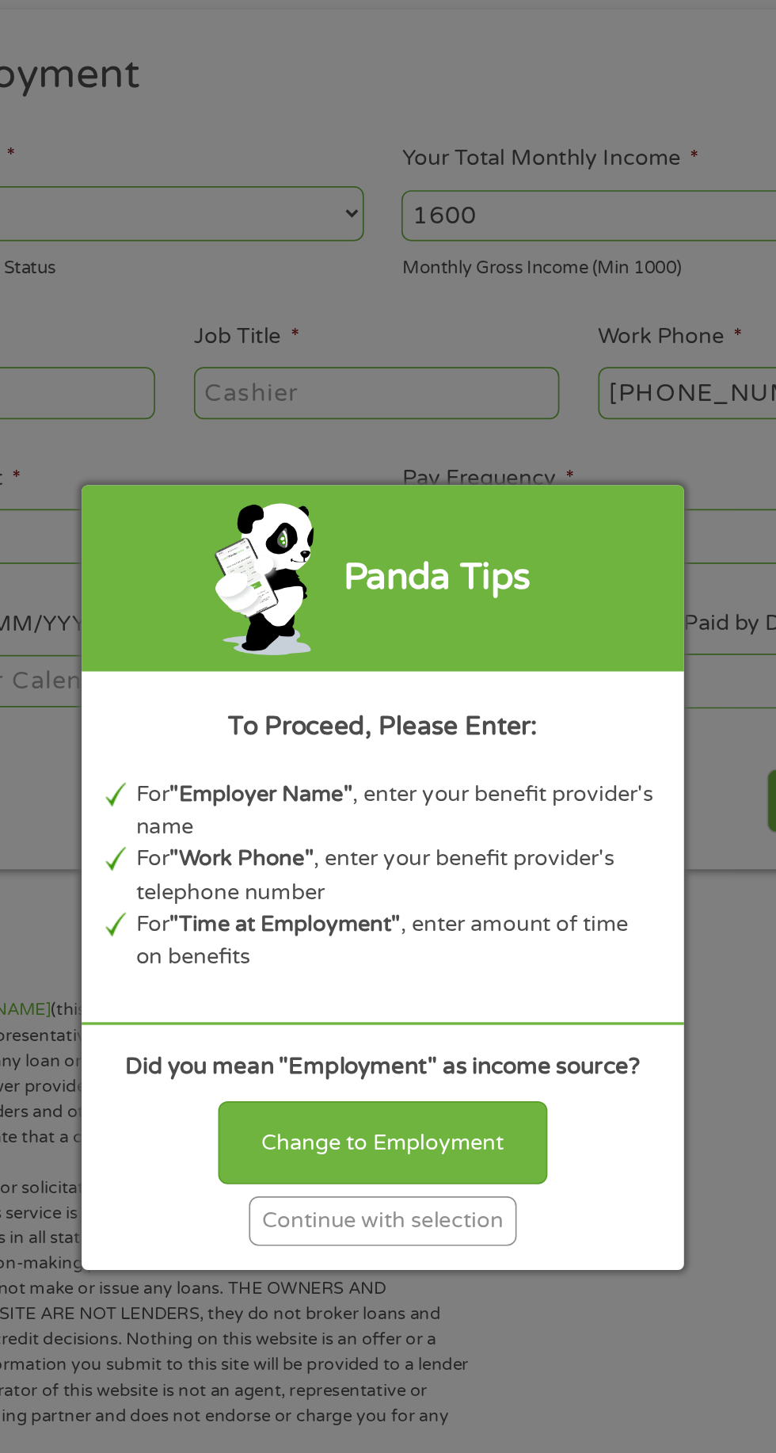
click at [429, 944] on div "Continue with selection" at bounding box center [388, 929] width 158 height 29
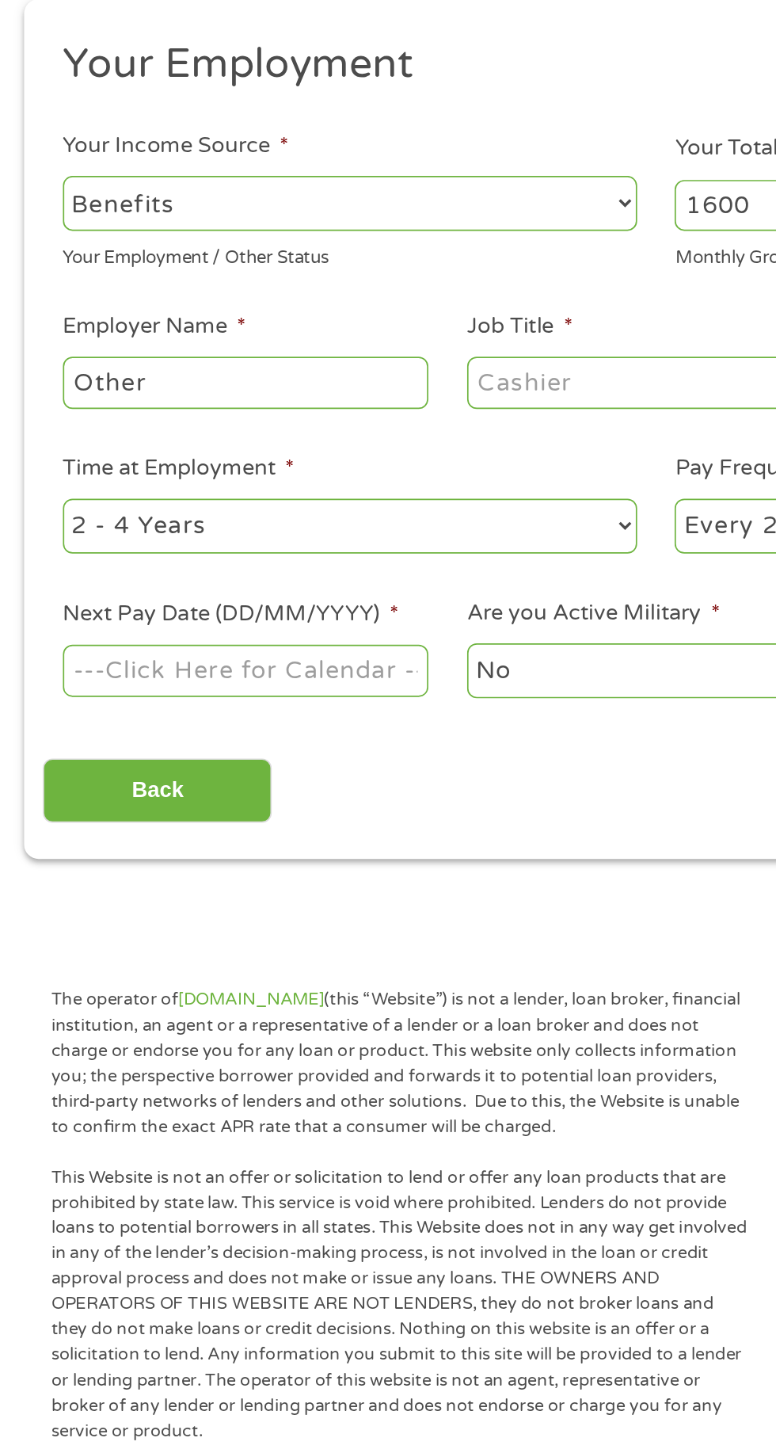
click at [208, 444] on input "Other" at bounding box center [145, 440] width 216 height 30
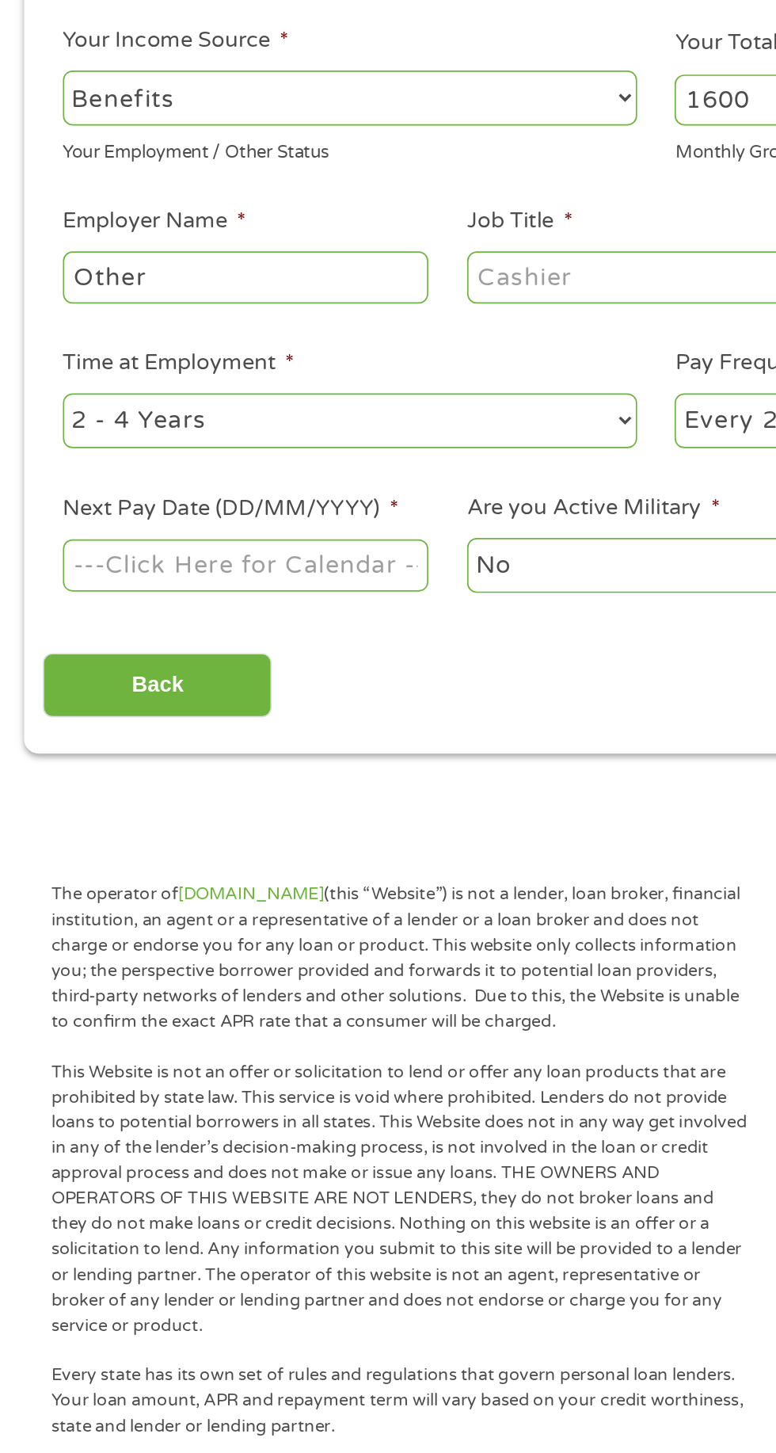
click at [207, 436] on input "Other" at bounding box center [145, 440] width 216 height 30
click at [217, 436] on input "Other" at bounding box center [145, 440] width 216 height 30
click at [348, 318] on select "--- Choose one --- Employment Self Employed Benefits" at bounding box center [207, 334] width 340 height 32
click at [37, 318] on select "--- Choose one --- Employment Self Employed Benefits" at bounding box center [207, 334] width 340 height 32
click at [181, 436] on input "Other" at bounding box center [145, 440] width 216 height 30
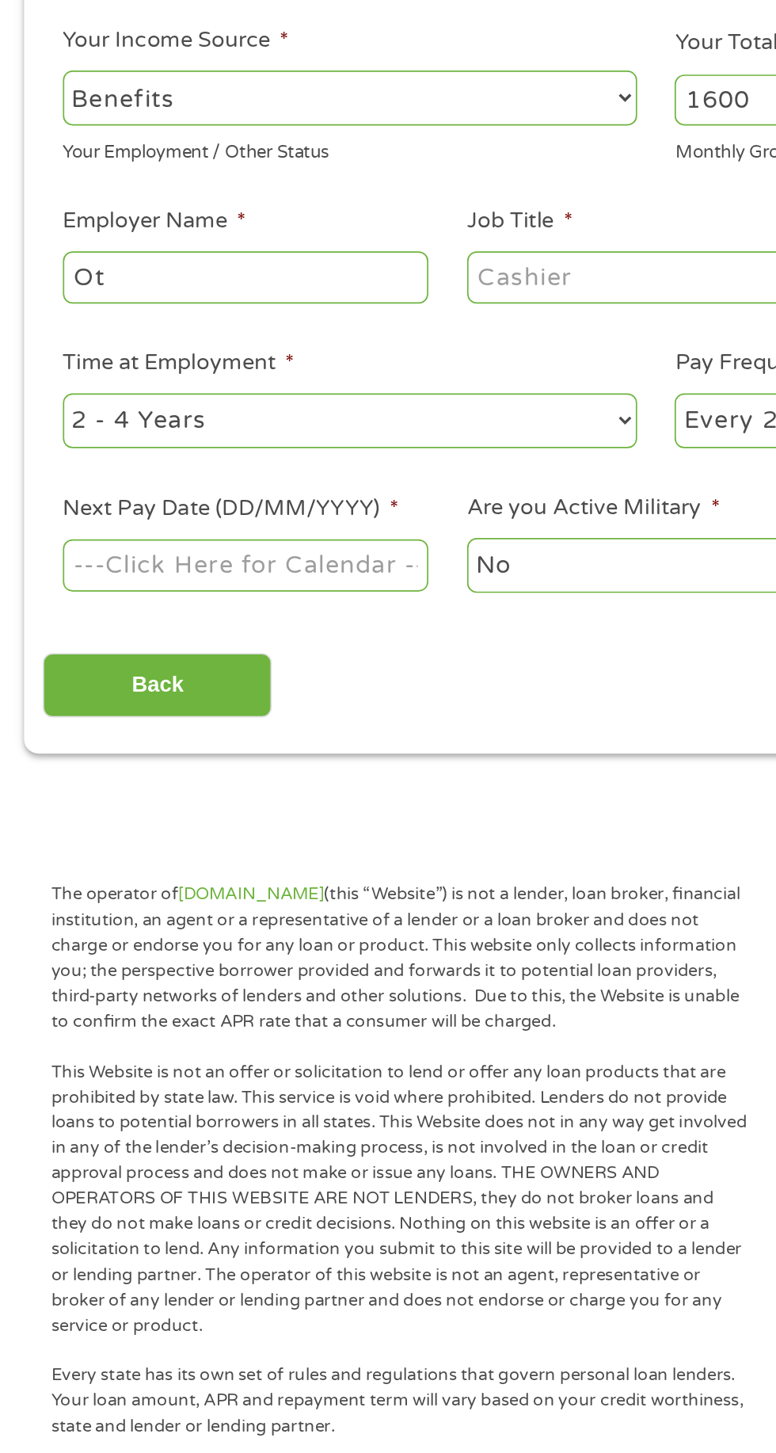
type input "O"
type input "Social security"
click at [363, 434] on input "Job Title *" at bounding box center [384, 440] width 216 height 30
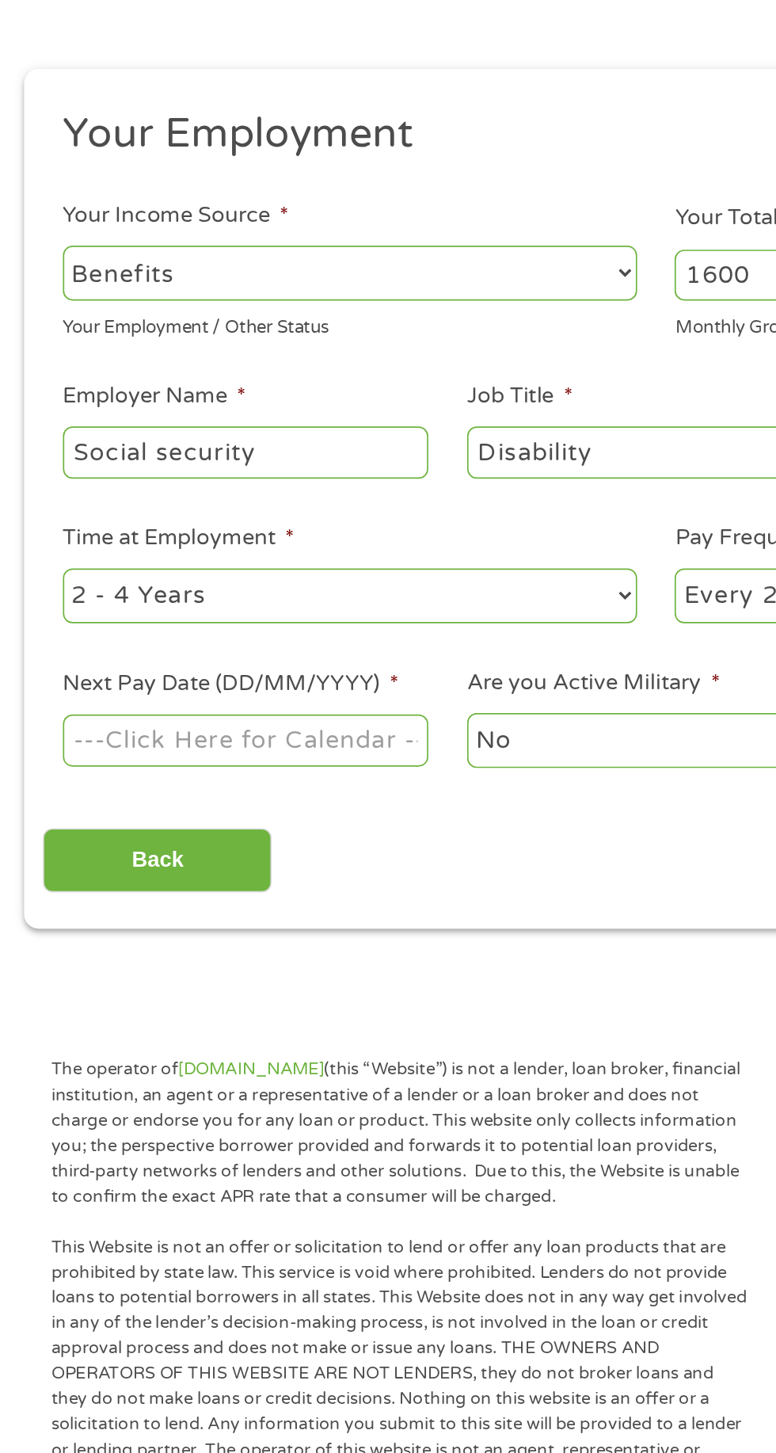
type input "Disability"
click at [222, 605] on input "Next Pay Date (DD/MM/YYYY) *" at bounding box center [145, 610] width 216 height 30
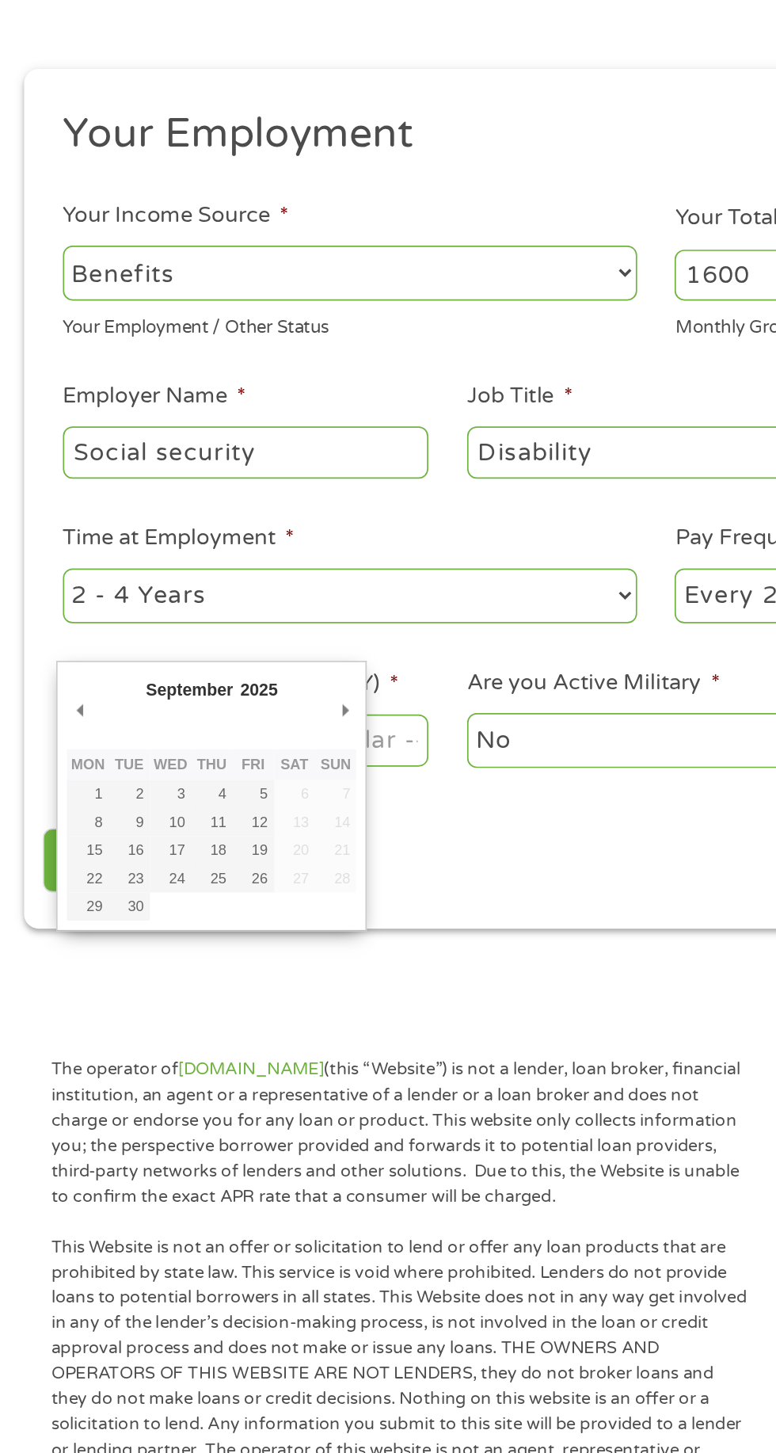
type input "01/09/2025"
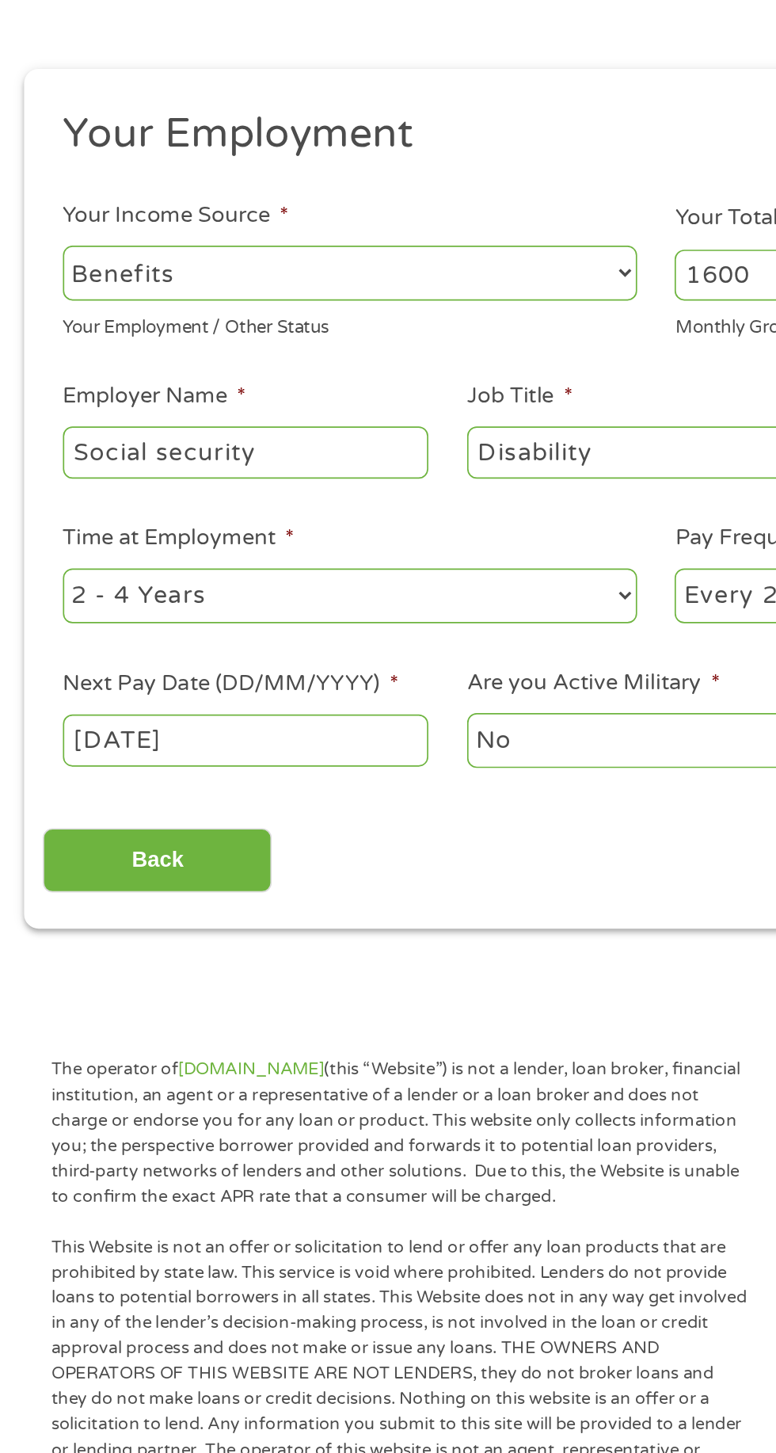
click at [123, 615] on body "Home Get Loan Offer How it works FAQs Blog Cash Loans Quick Loans Online Loans …" at bounding box center [388, 1201] width 776 height 2416
click at [158, 609] on input "01/09/2025" at bounding box center [145, 610] width 216 height 30
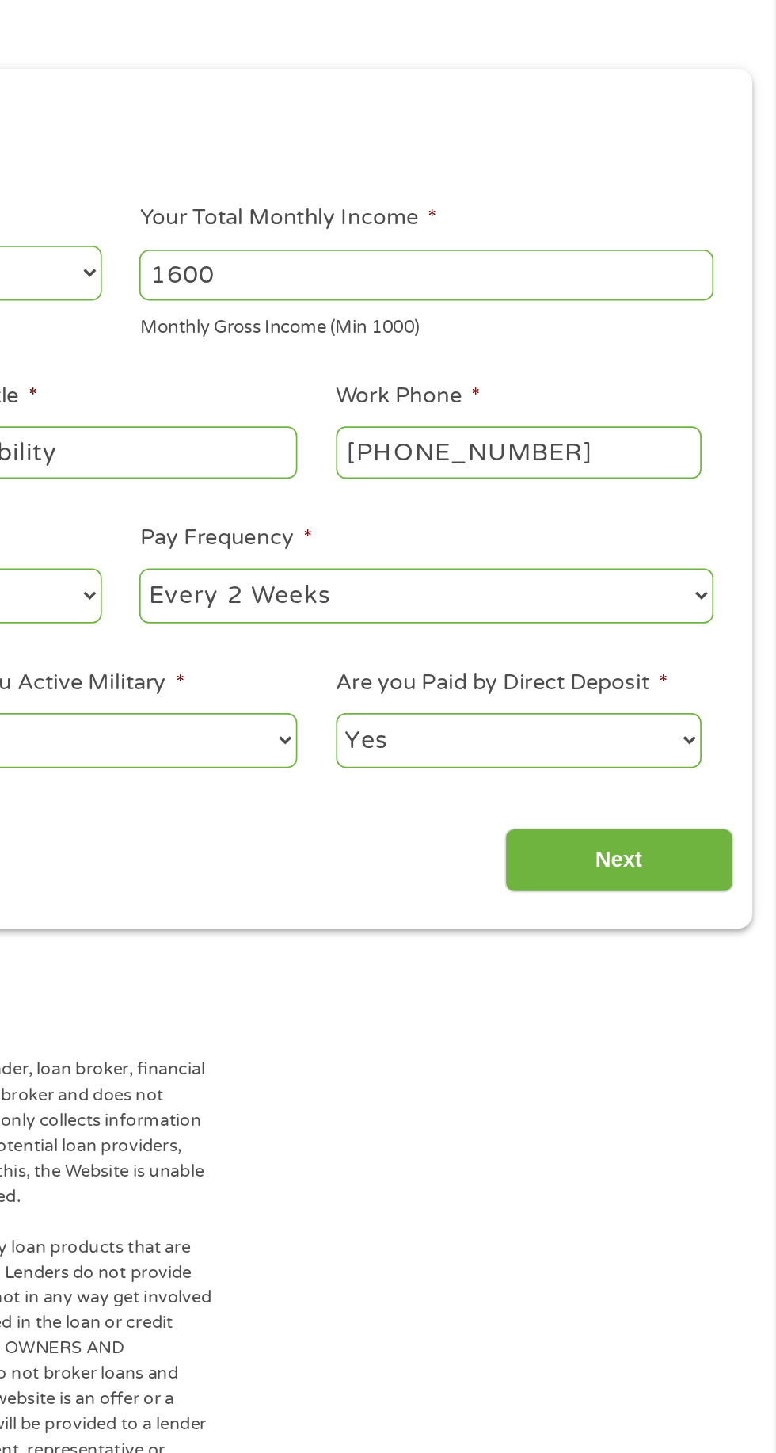
click at [715, 612] on select "Yes No" at bounding box center [624, 610] width 216 height 32
select select "0"
click at [516, 594] on select "Yes No" at bounding box center [624, 610] width 216 height 32
click at [697, 680] on input "Next" at bounding box center [682, 681] width 135 height 39
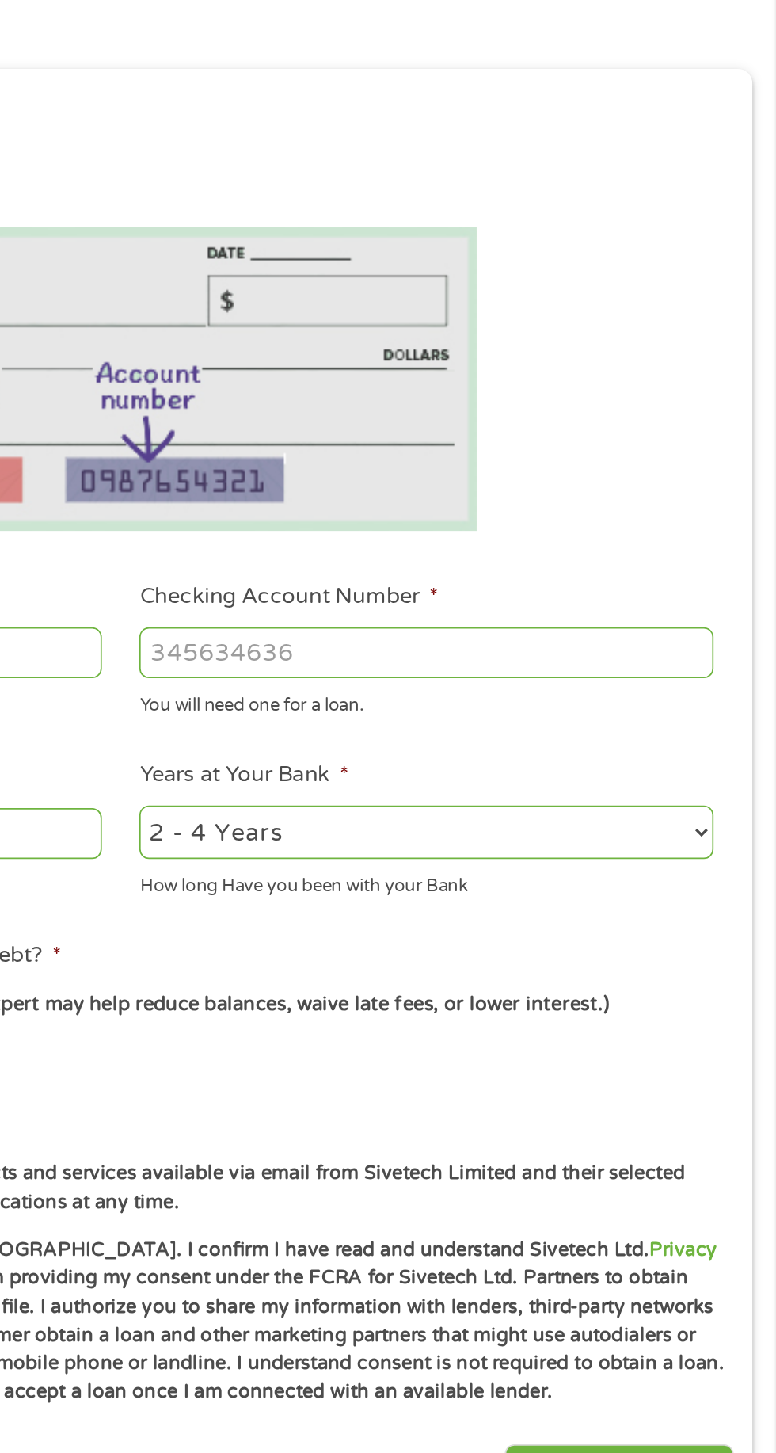
scroll to position [6, 6]
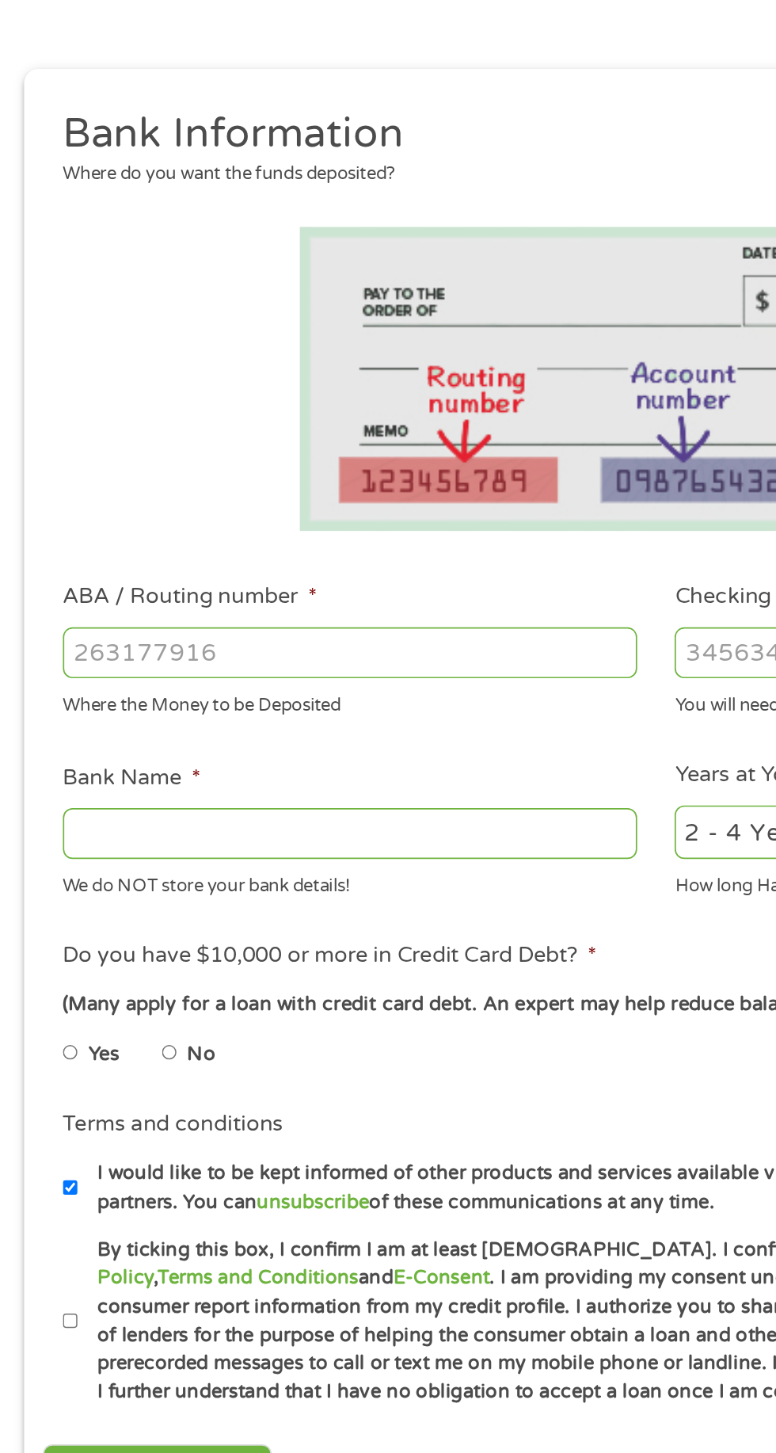
click at [103, 797] on input "No" at bounding box center [101, 795] width 10 height 25
radio input "true"
click at [44, 955] on input "By ticking this box, I confirm I am at least 18 years old. I confirm I have rea…" at bounding box center [42, 953] width 10 height 25
checkbox input "true"
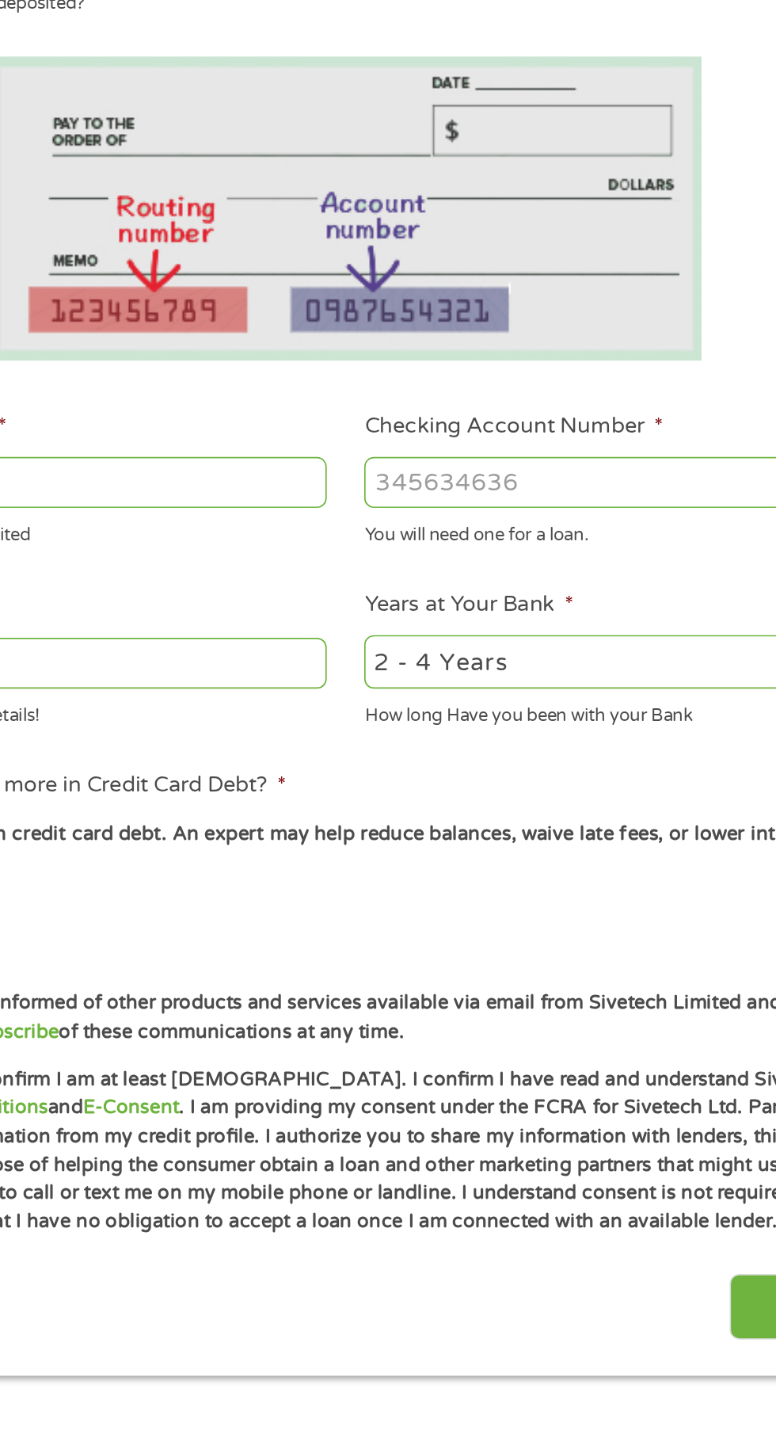
scroll to position [7, 0]
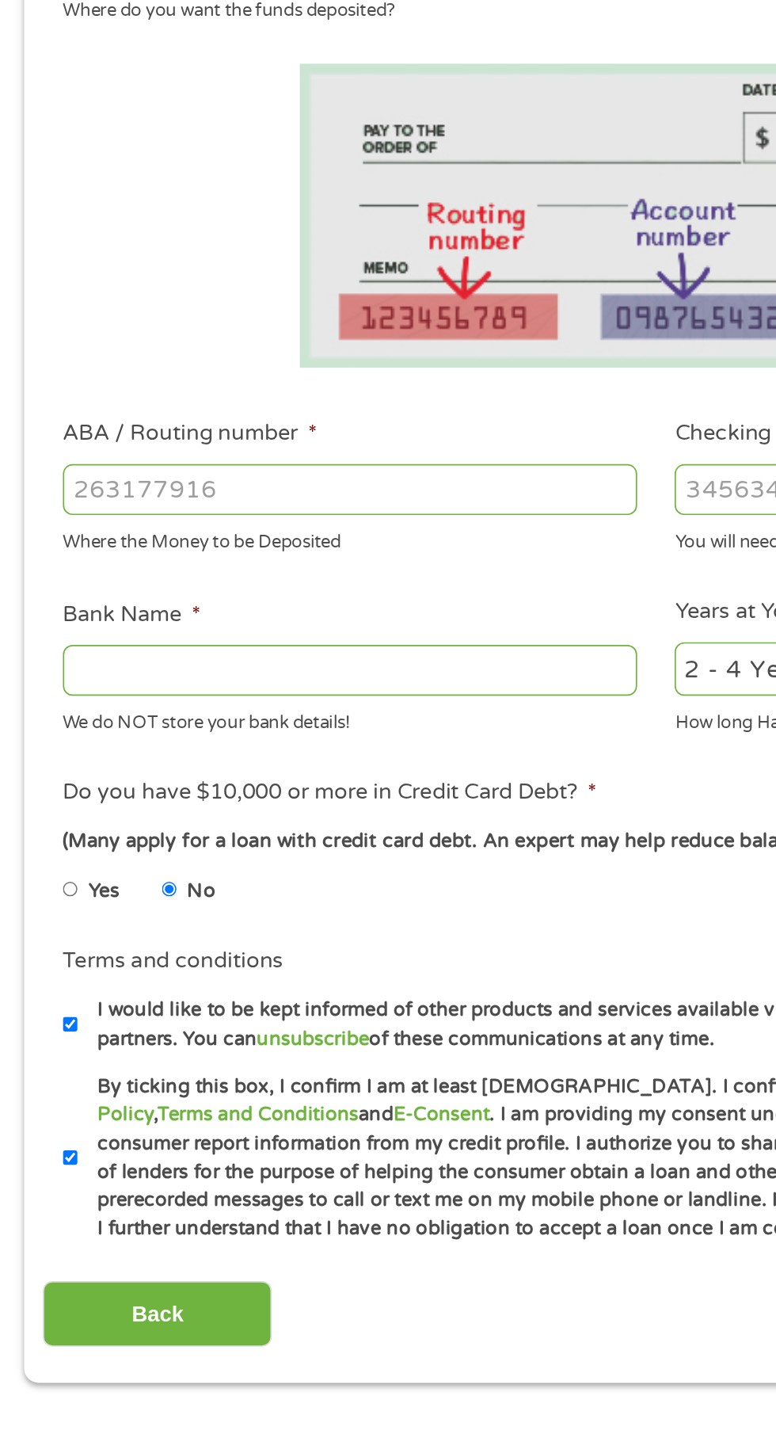
click at [299, 559] on input "ABA / Routing number *" at bounding box center [207, 558] width 340 height 30
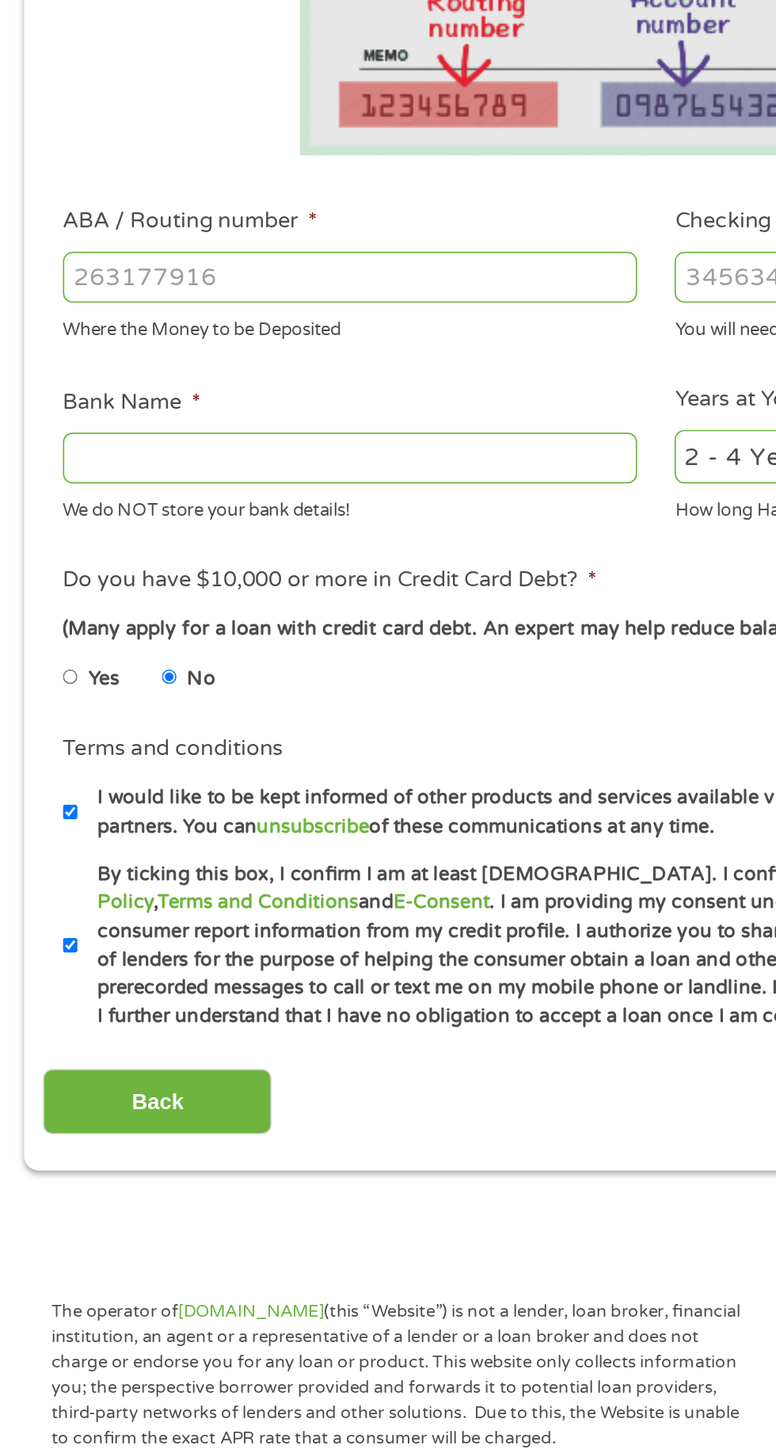
click at [200, 563] on input "ABA / Routing number *" at bounding box center [207, 558] width 340 height 30
type input "031101279"
type input "THE BANCORP BANK"
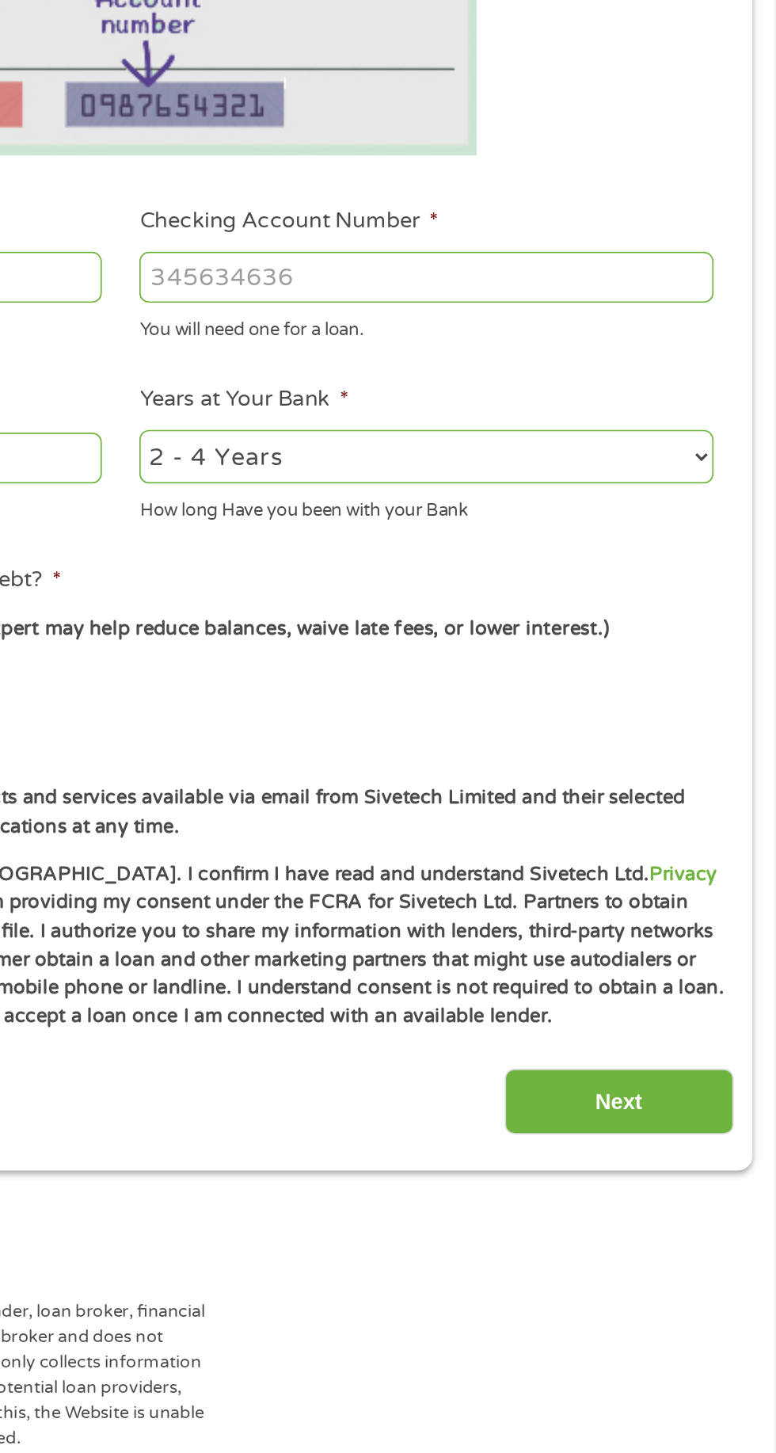
type input "031101279"
click at [612, 559] on input "Checking Account Number *" at bounding box center [569, 558] width 340 height 30
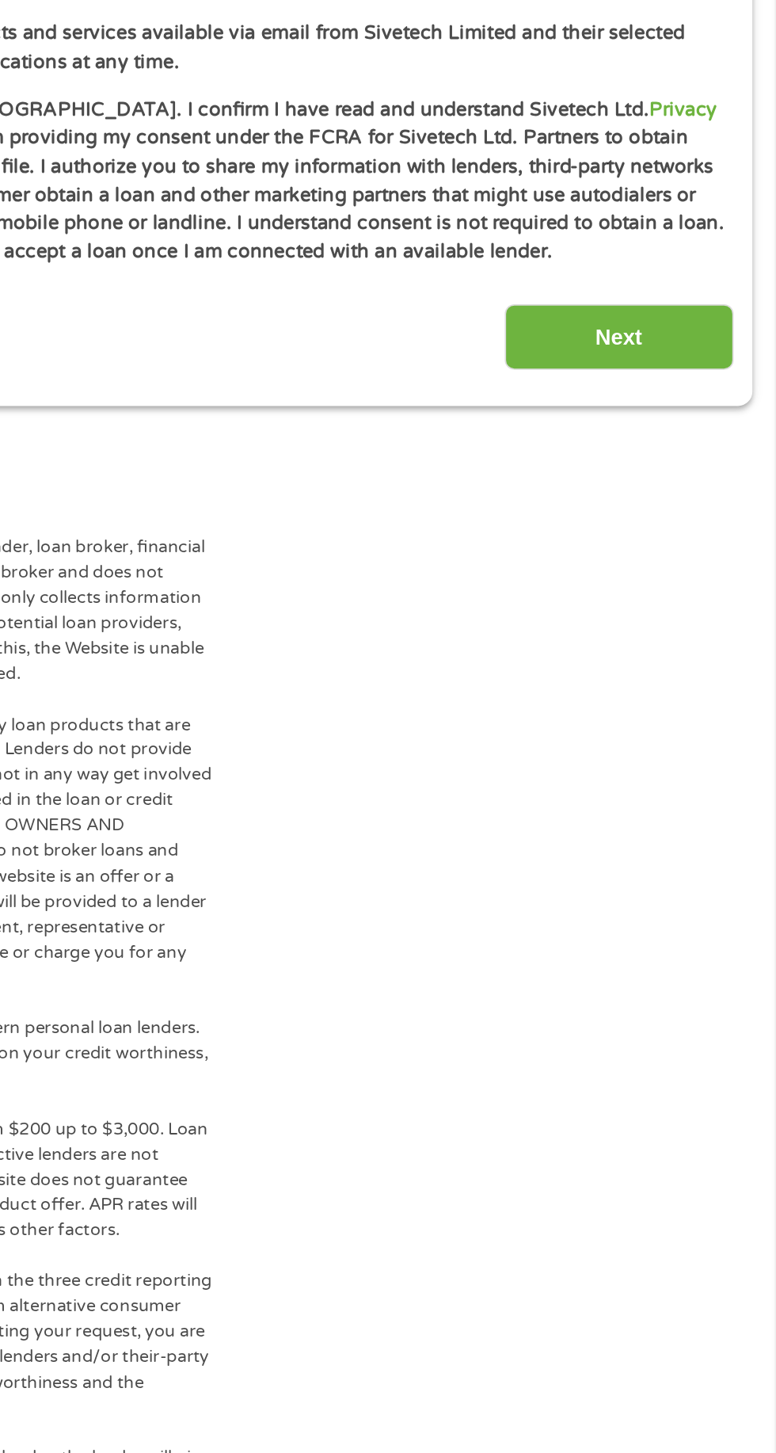
scroll to position [290, 0]
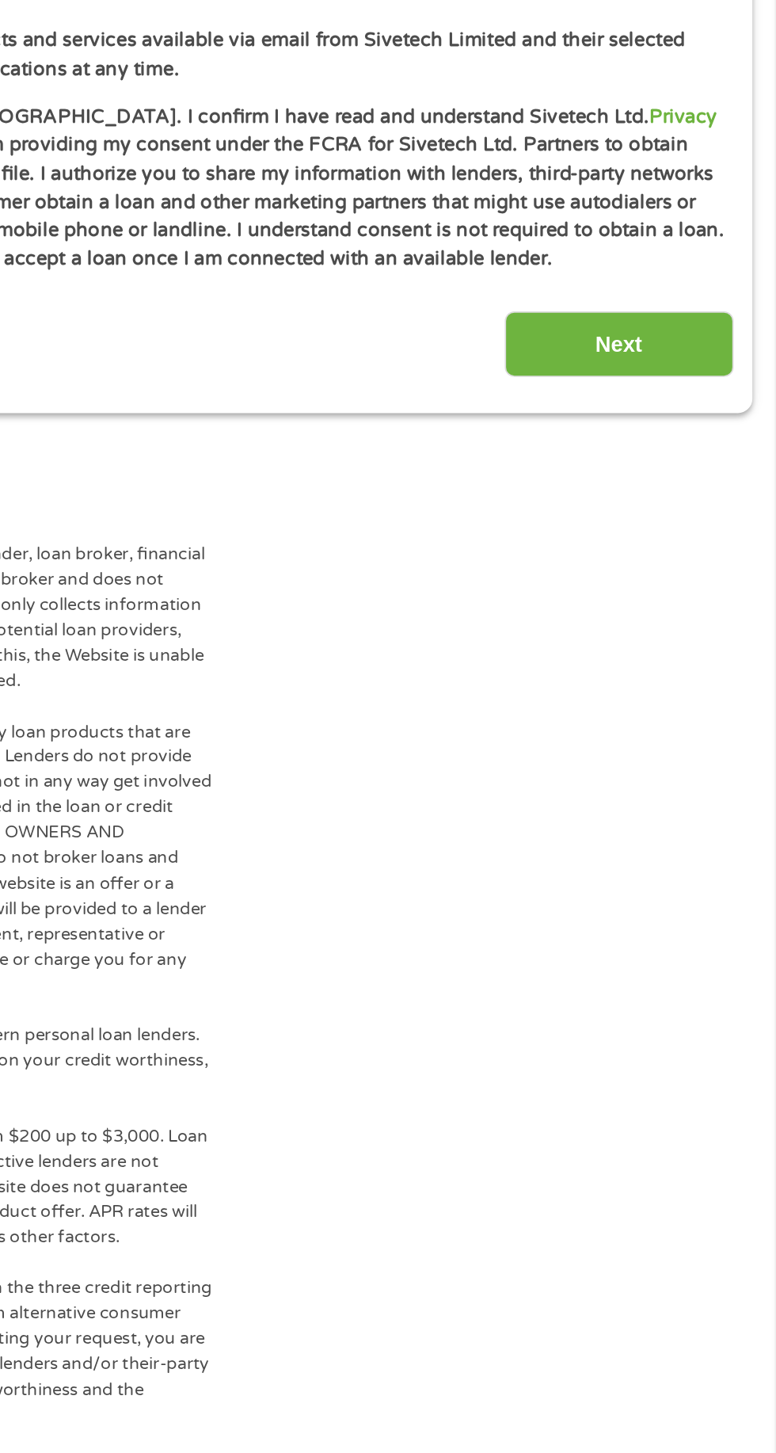
type input "766124602562"
click at [707, 749] on input "Next" at bounding box center [682, 763] width 135 height 39
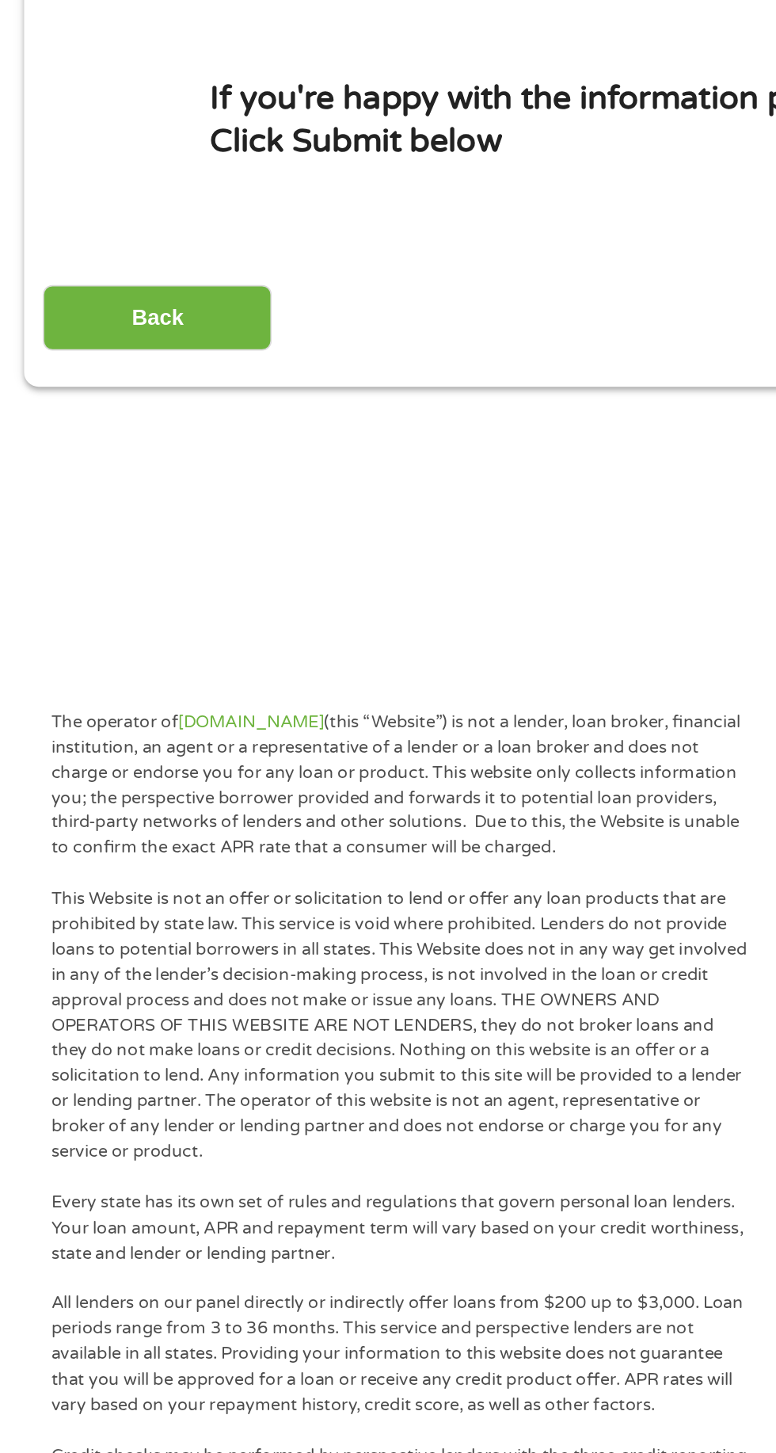
scroll to position [0, 0]
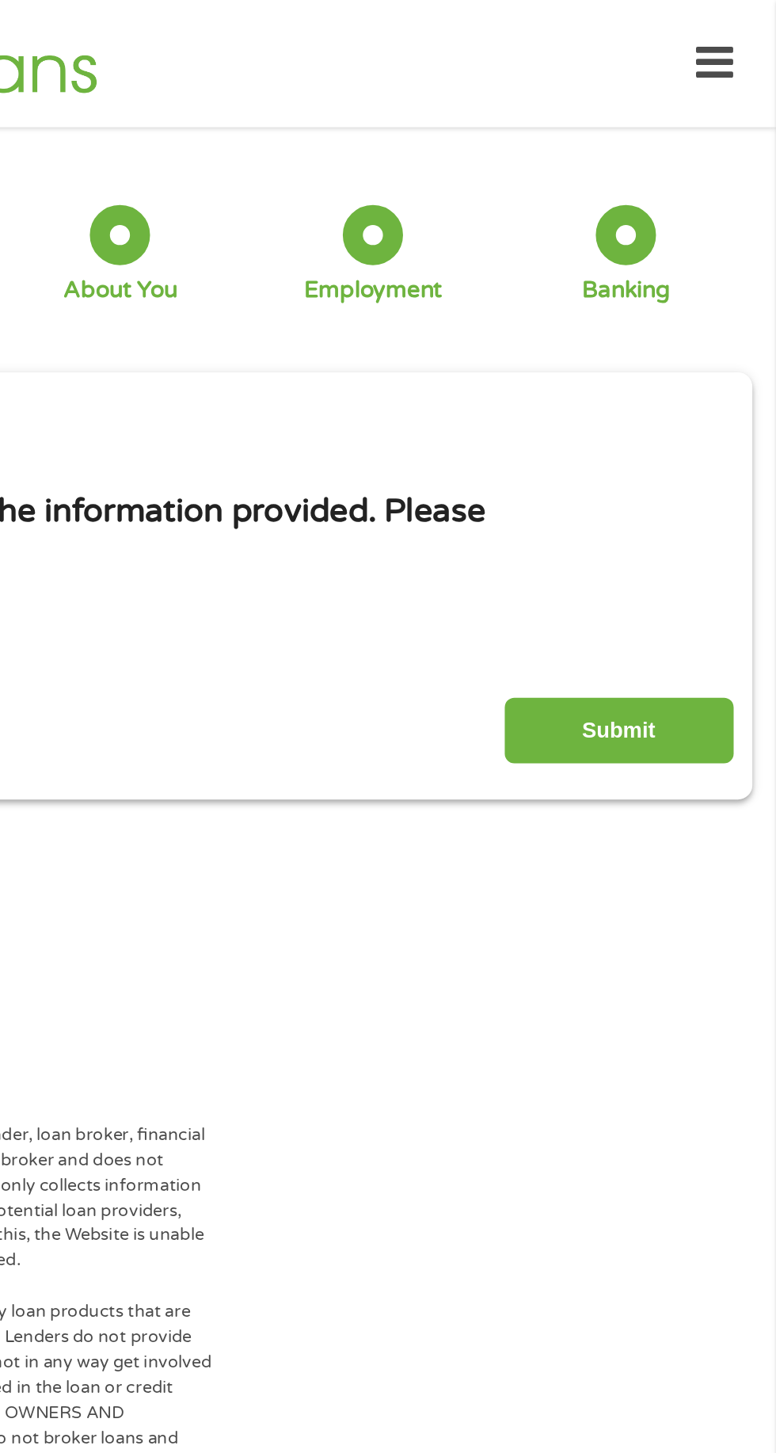
click at [714, 432] on input "Submit" at bounding box center [682, 432] width 135 height 39
